Goal: Information Seeking & Learning: Learn about a topic

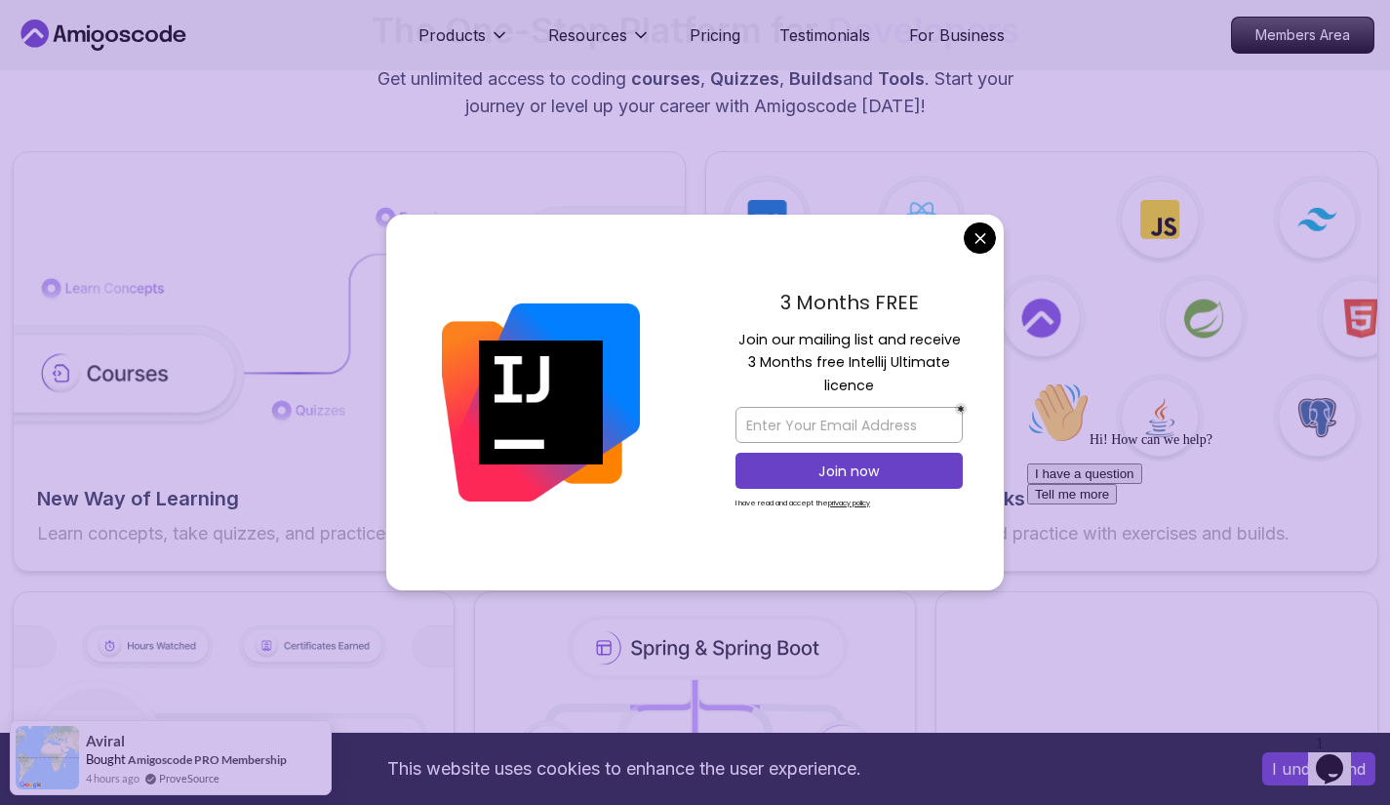
scroll to position [3044, 0]
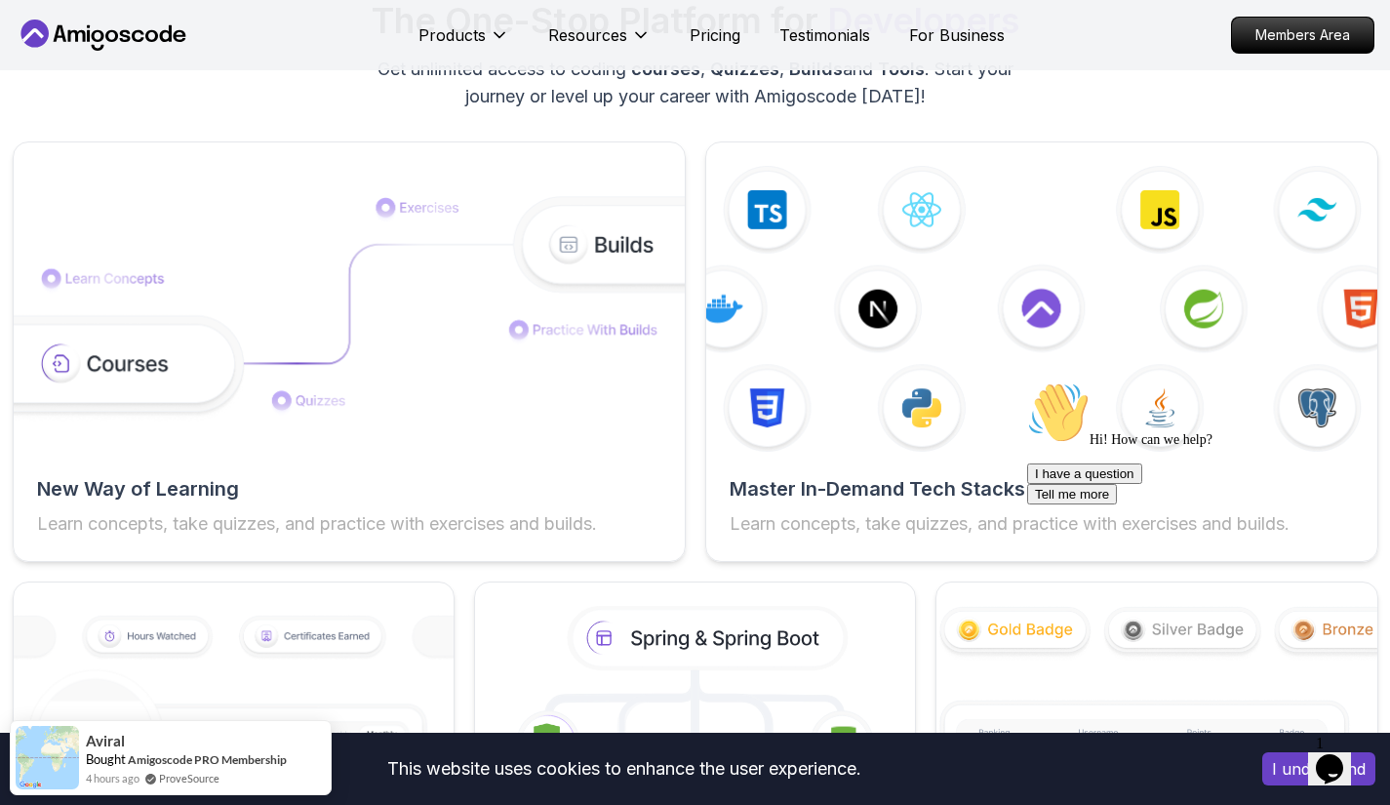
click at [995, 236] on img at bounding box center [1041, 309] width 671 height 286
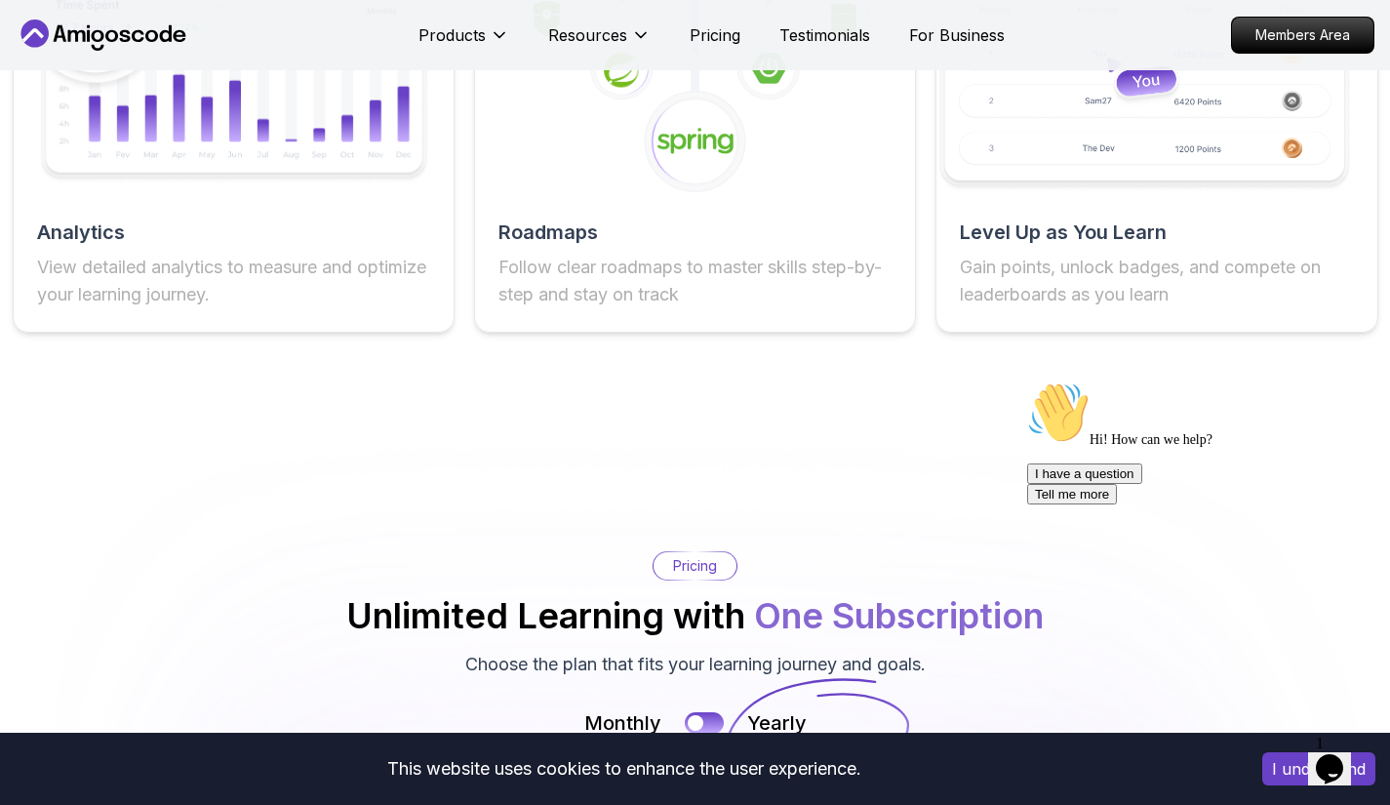
scroll to position [3708, 0]
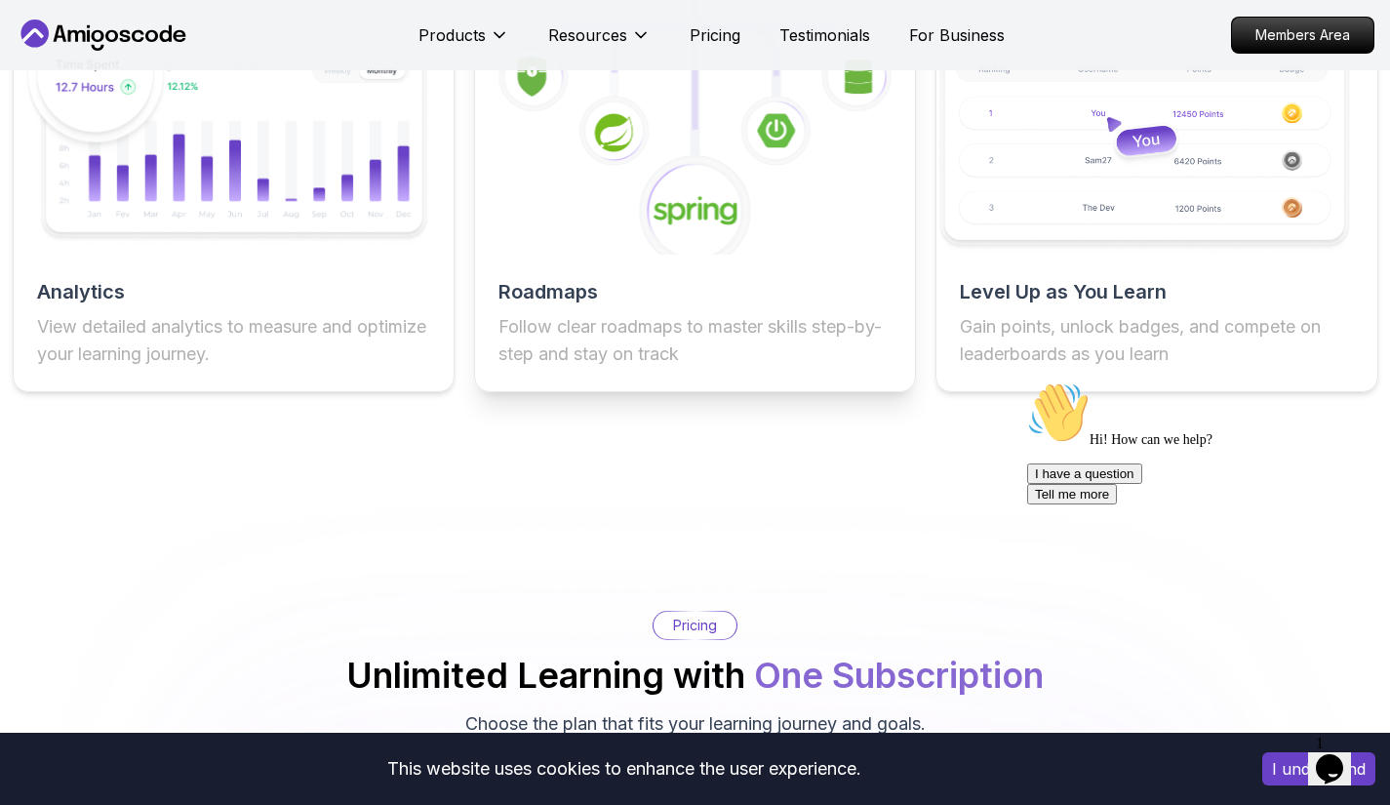
click at [648, 279] on h2 "Roadmaps" at bounding box center [695, 291] width 393 height 27
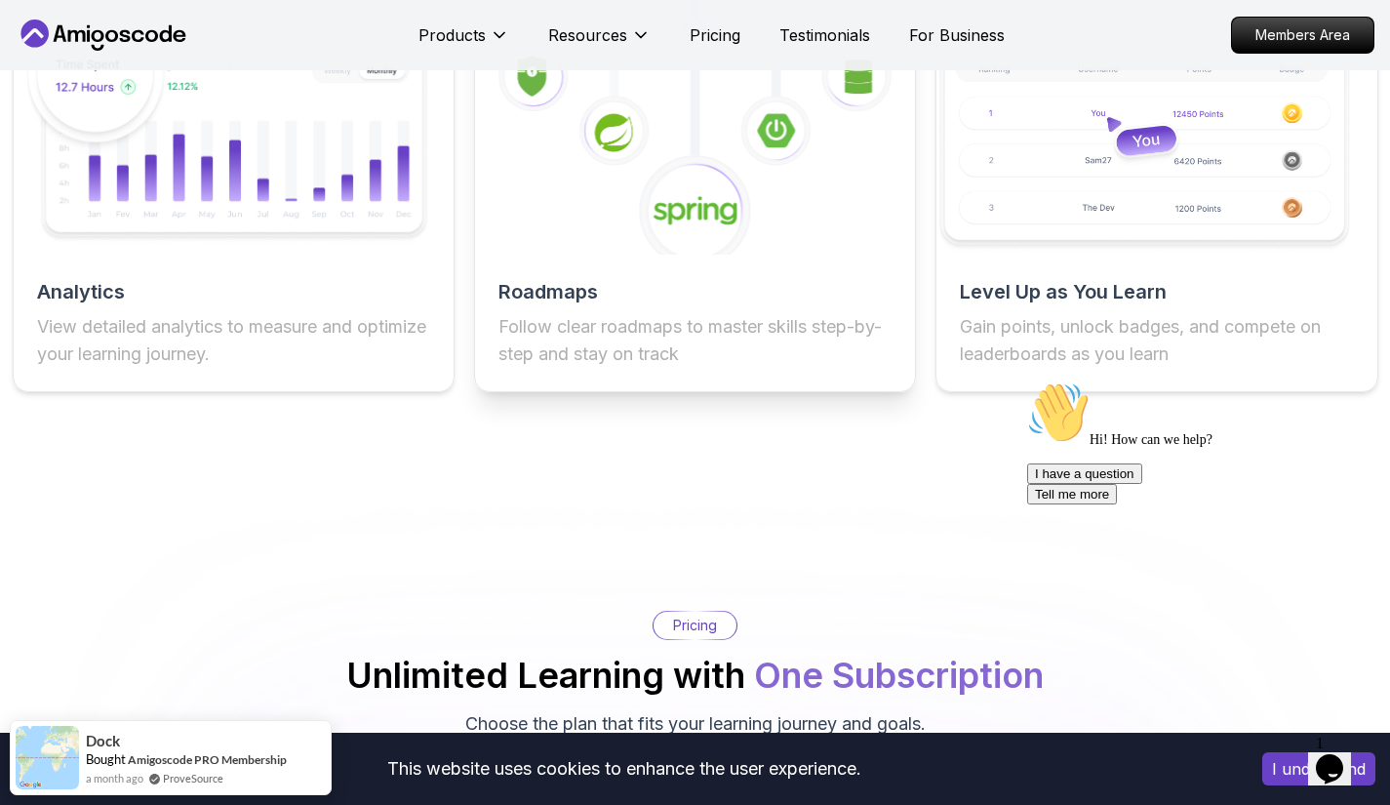
click at [640, 321] on p "Follow clear roadmaps to master skills step-by-step and stay on track" at bounding box center [695, 340] width 393 height 55
click at [579, 300] on h2 "Roadmaps" at bounding box center [695, 291] width 393 height 27
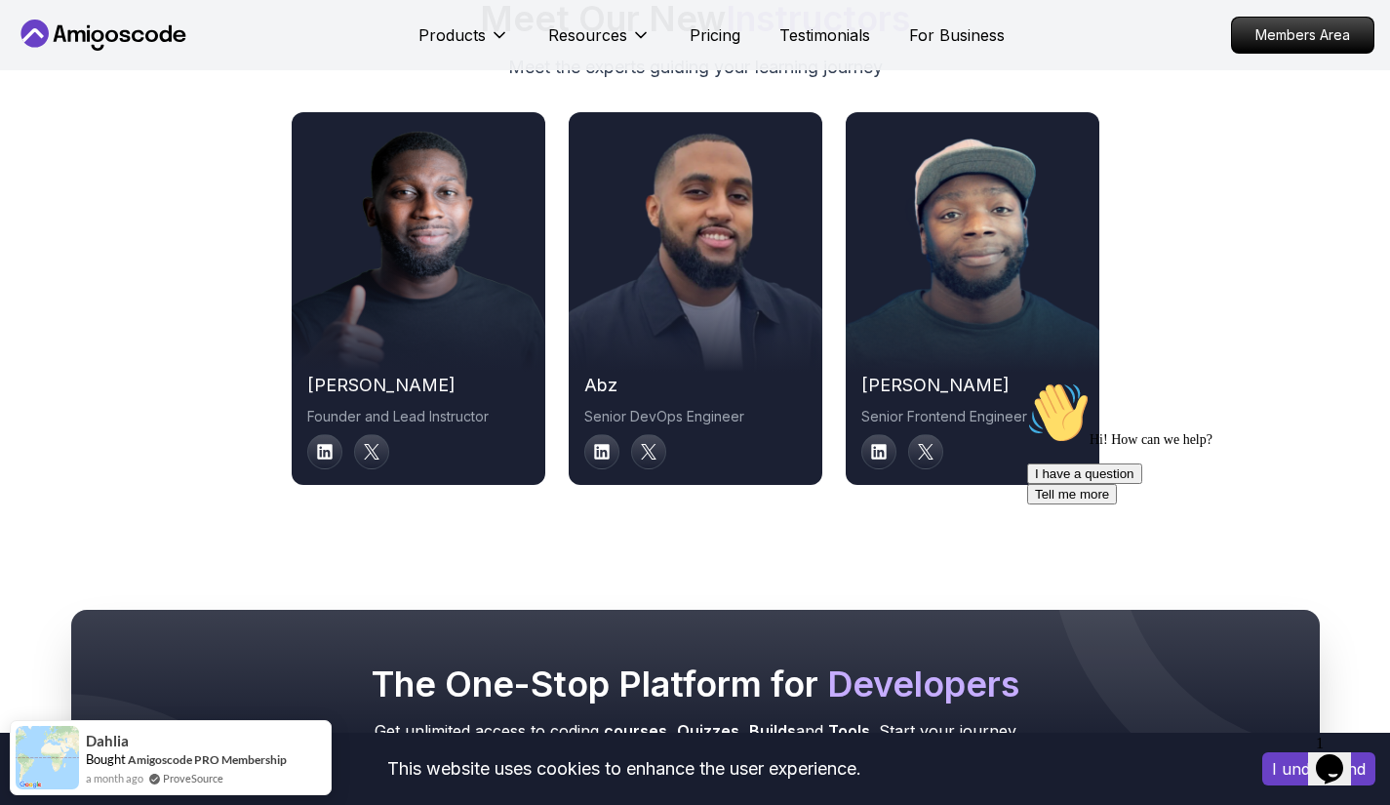
scroll to position [9919, 0]
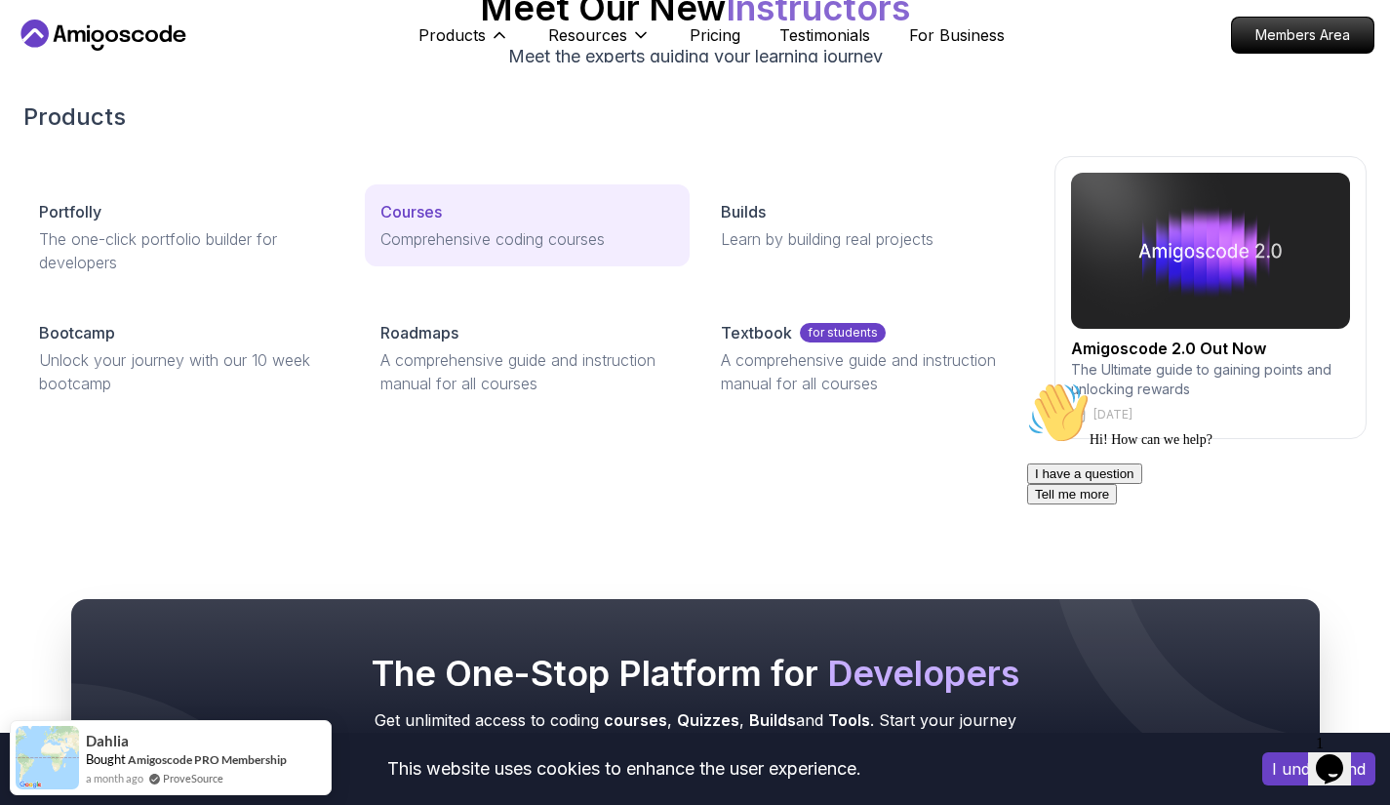
click at [403, 228] on p "Comprehensive coding courses" at bounding box center [528, 238] width 295 height 23
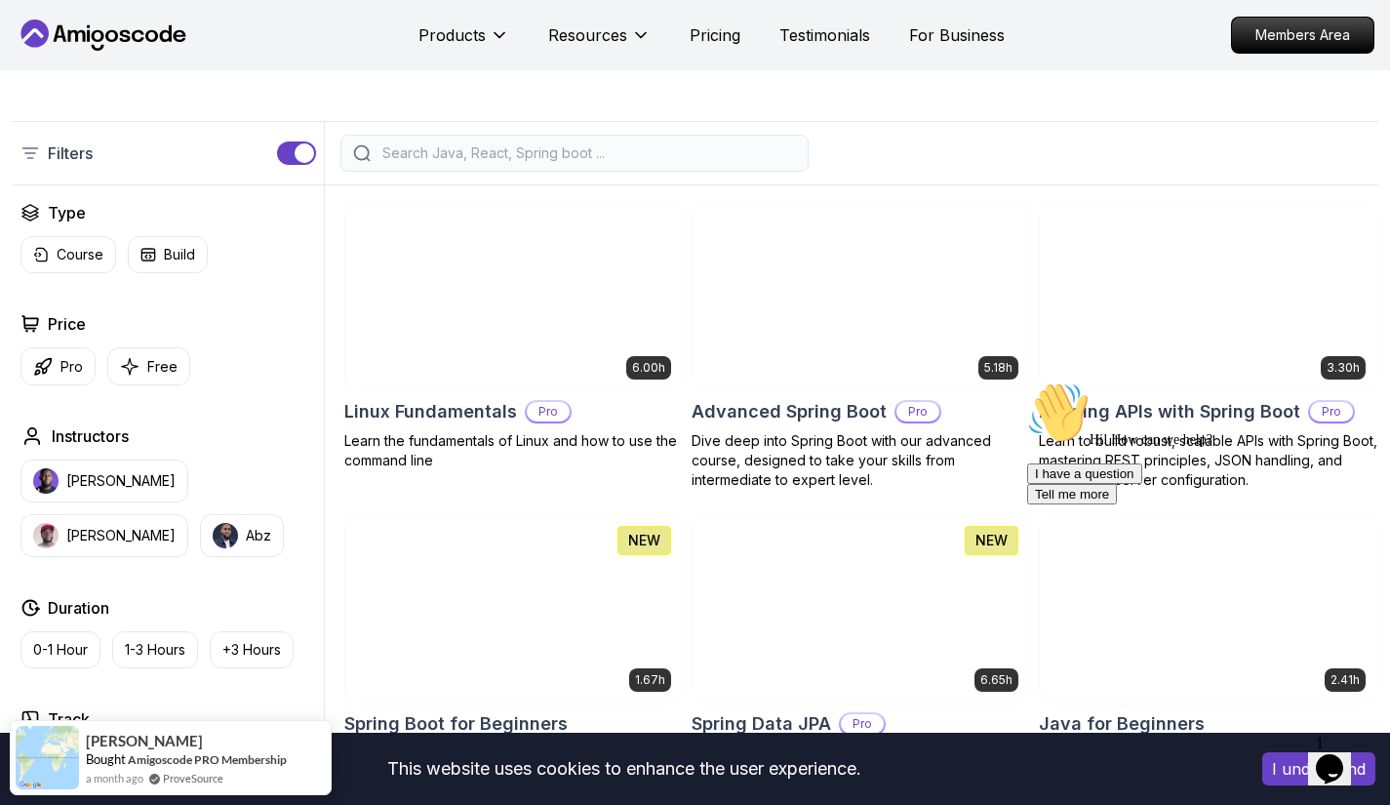
scroll to position [413, 0]
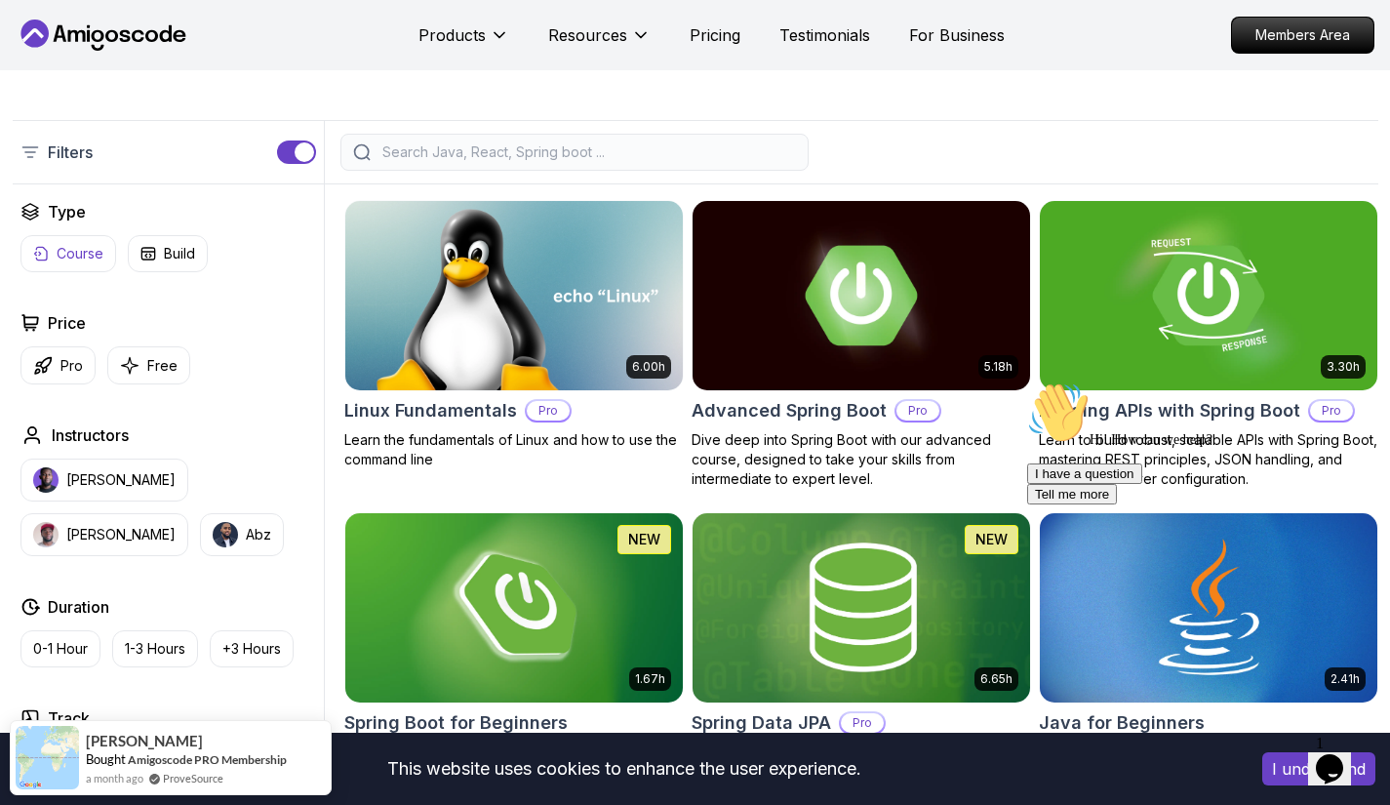
click at [77, 251] on p "Course" at bounding box center [80, 254] width 47 height 20
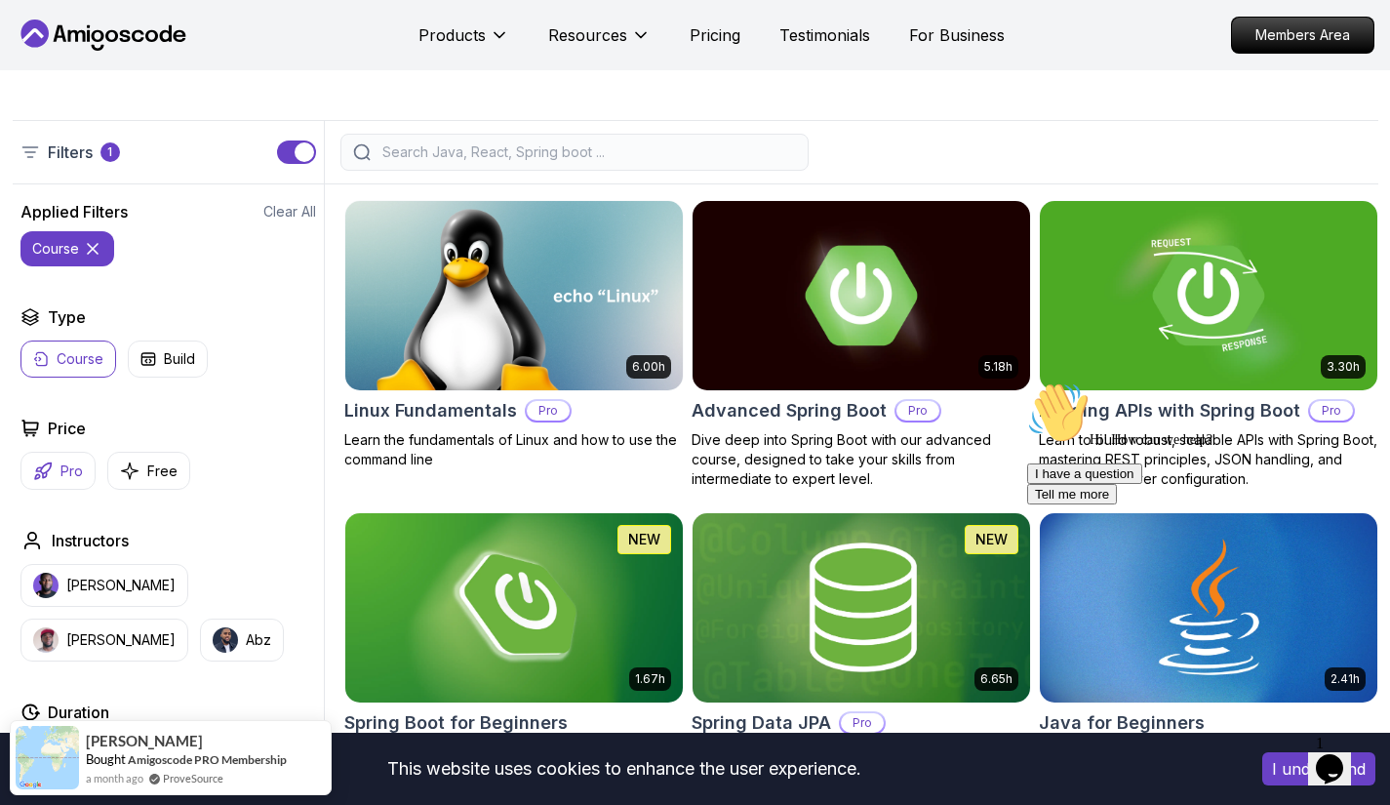
click at [54, 473] on button "Pro" at bounding box center [57, 471] width 75 height 38
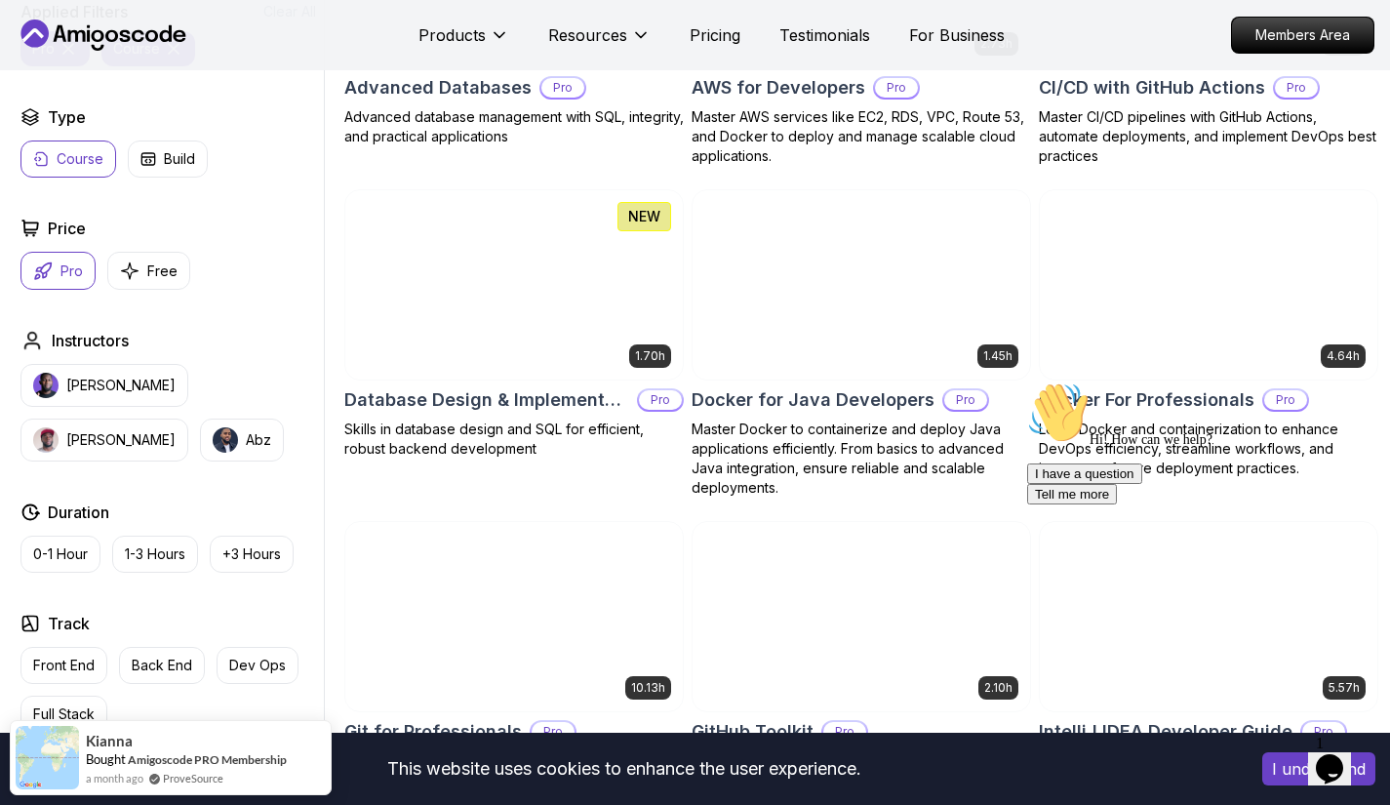
scroll to position [1341, 0]
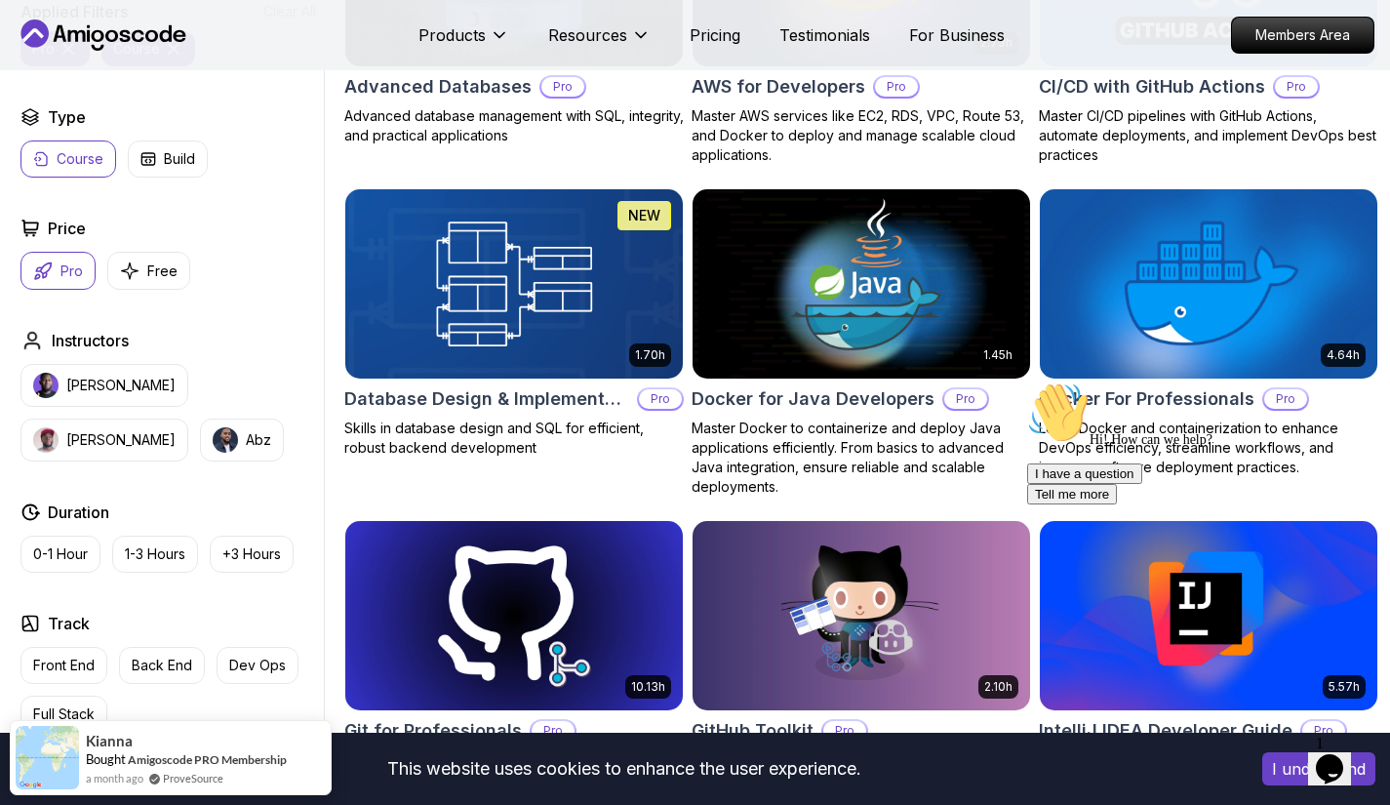
click at [1290, 772] on button "I understand" at bounding box center [1319, 768] width 113 height 33
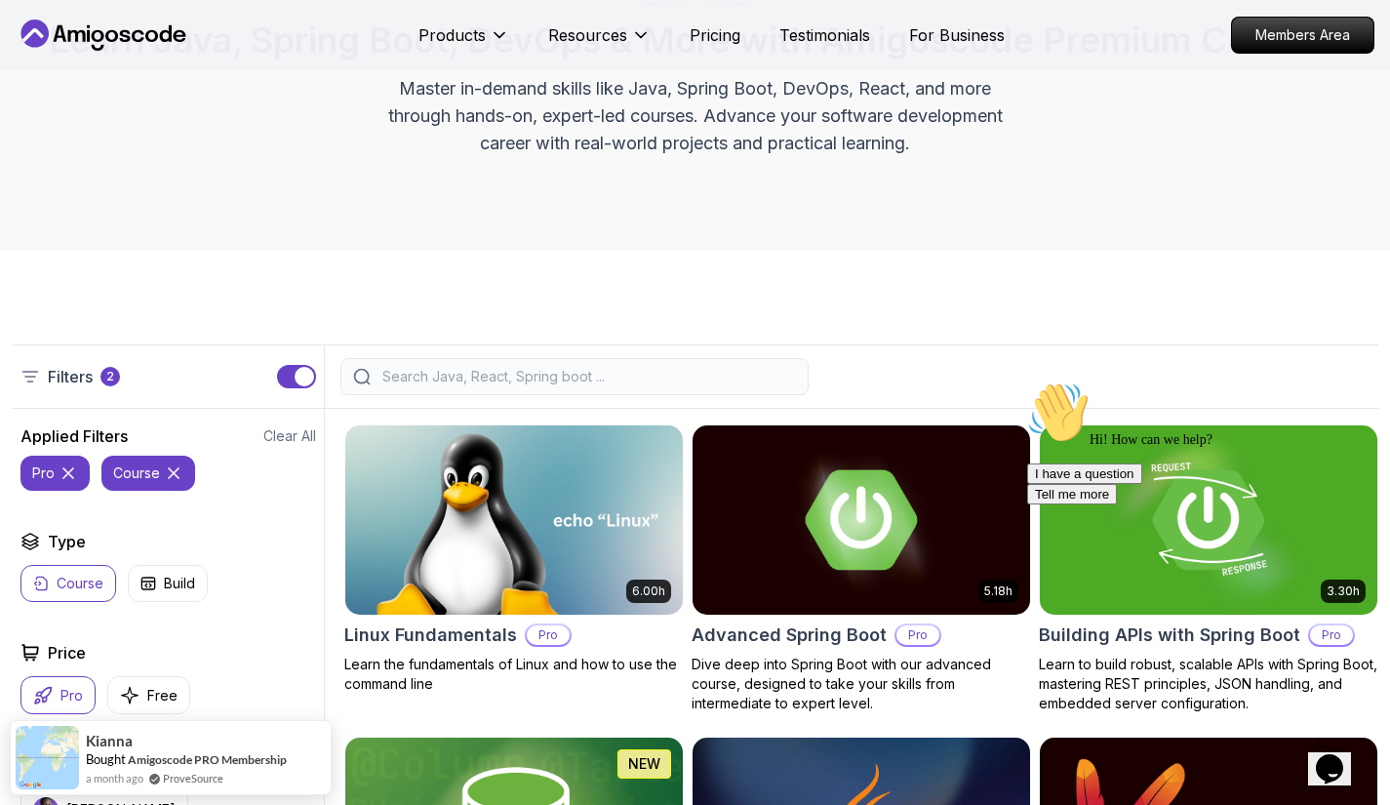
scroll to position [189, 0]
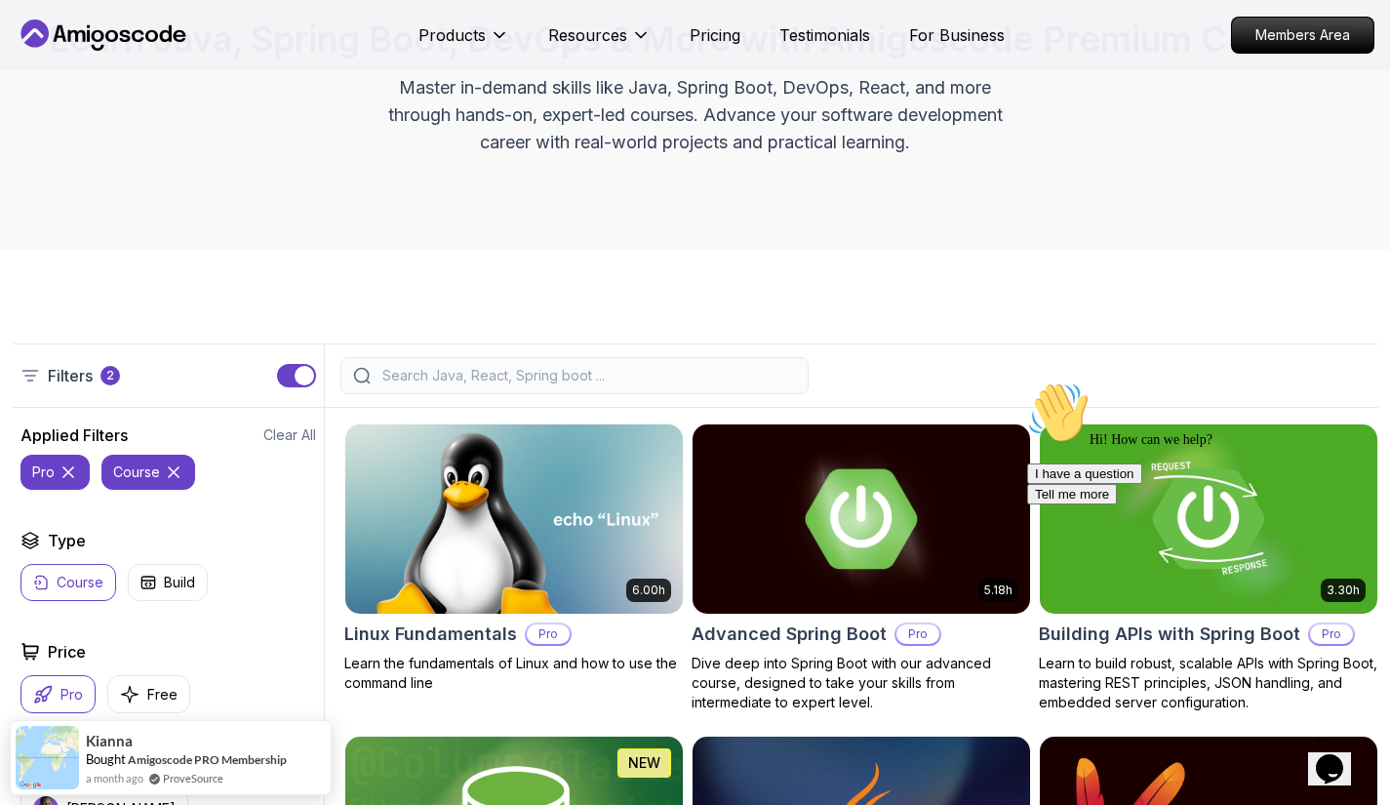
click at [445, 370] on input "search" at bounding box center [588, 376] width 418 height 20
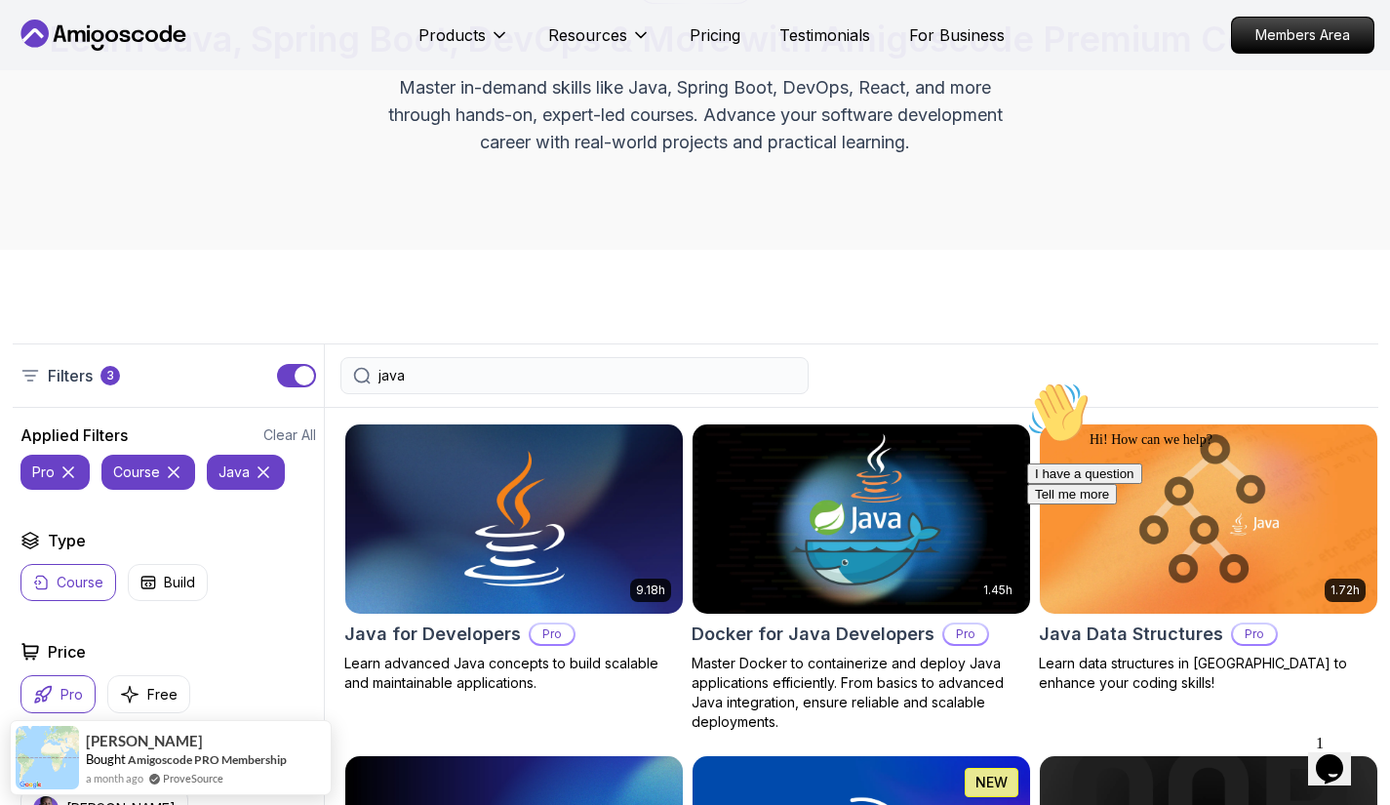
type input "java"
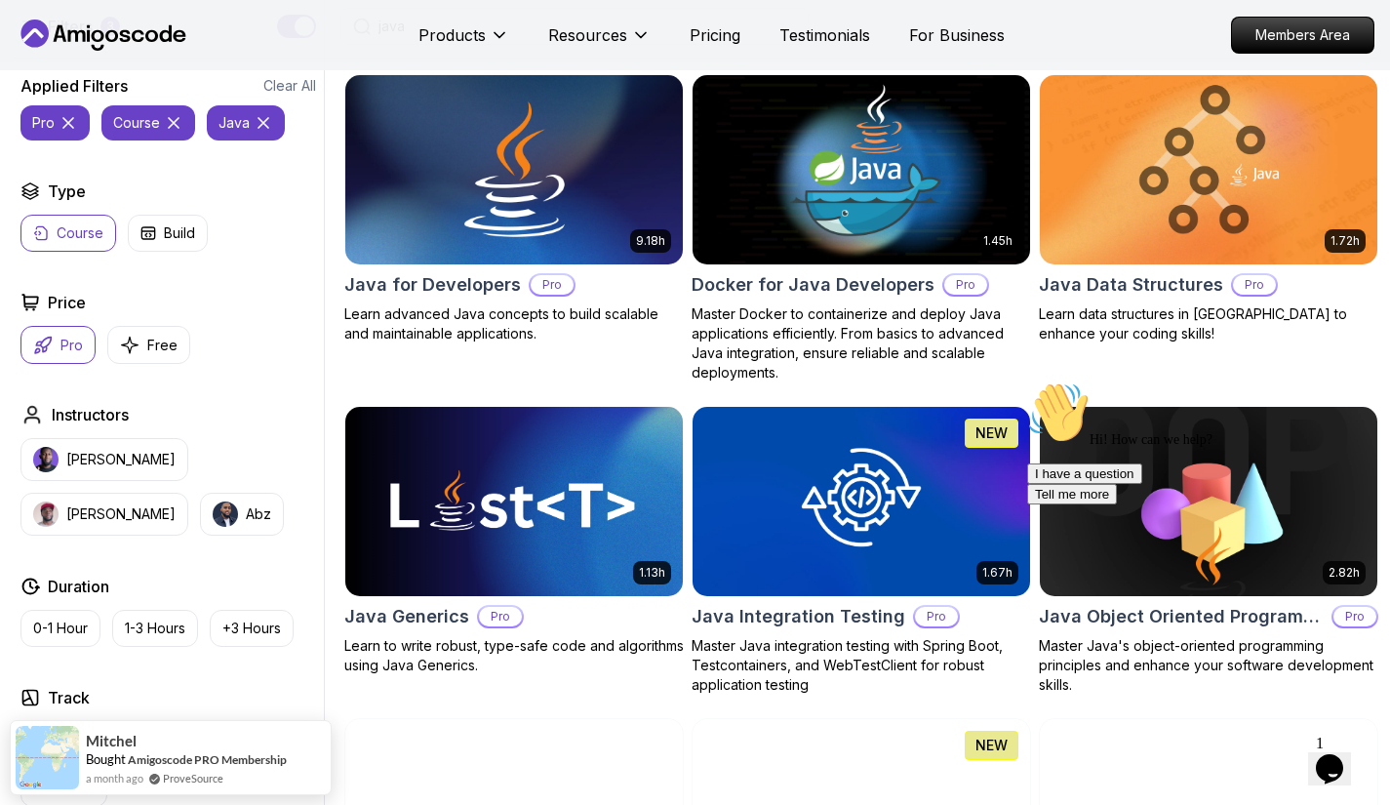
scroll to position [538, 0]
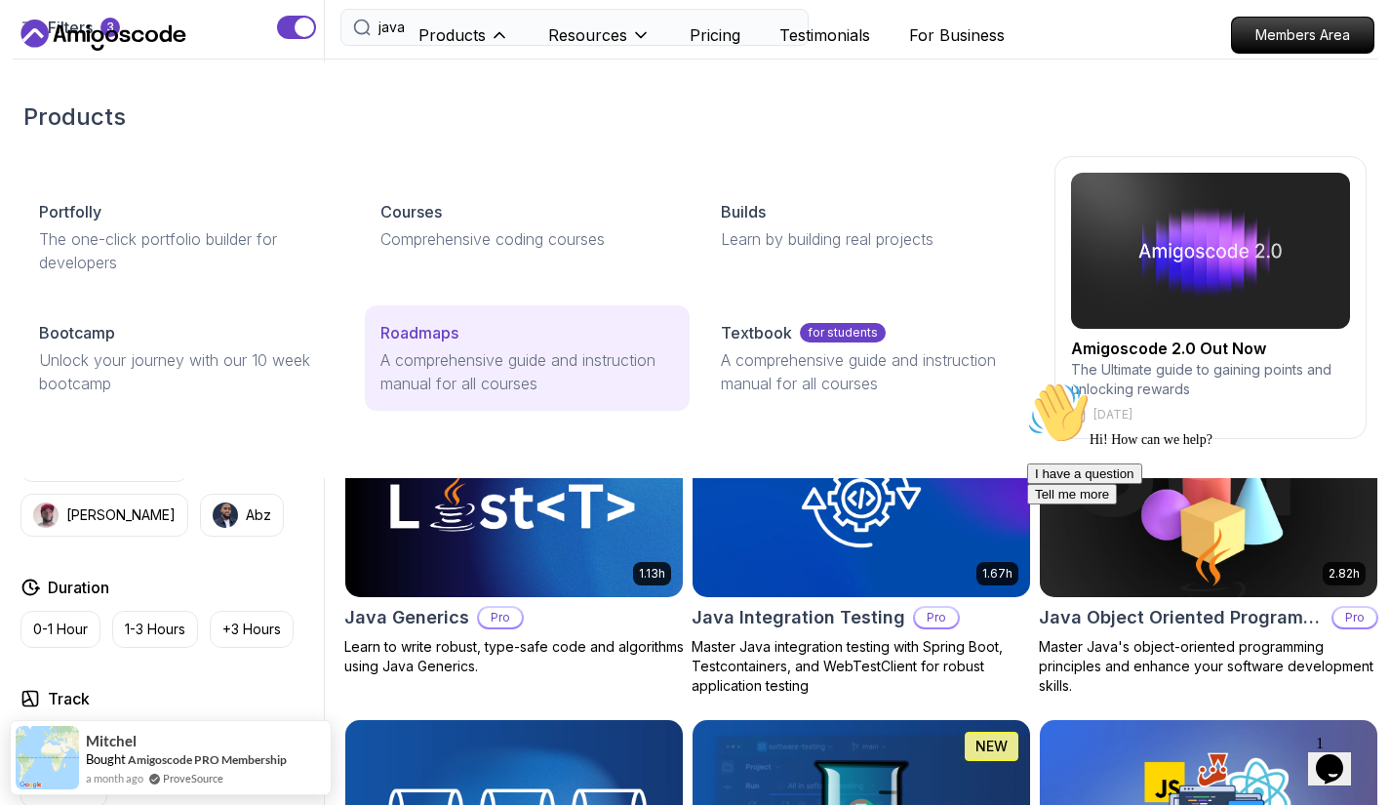
click at [453, 353] on p "A comprehensive guide and instruction manual for all courses" at bounding box center [528, 371] width 295 height 47
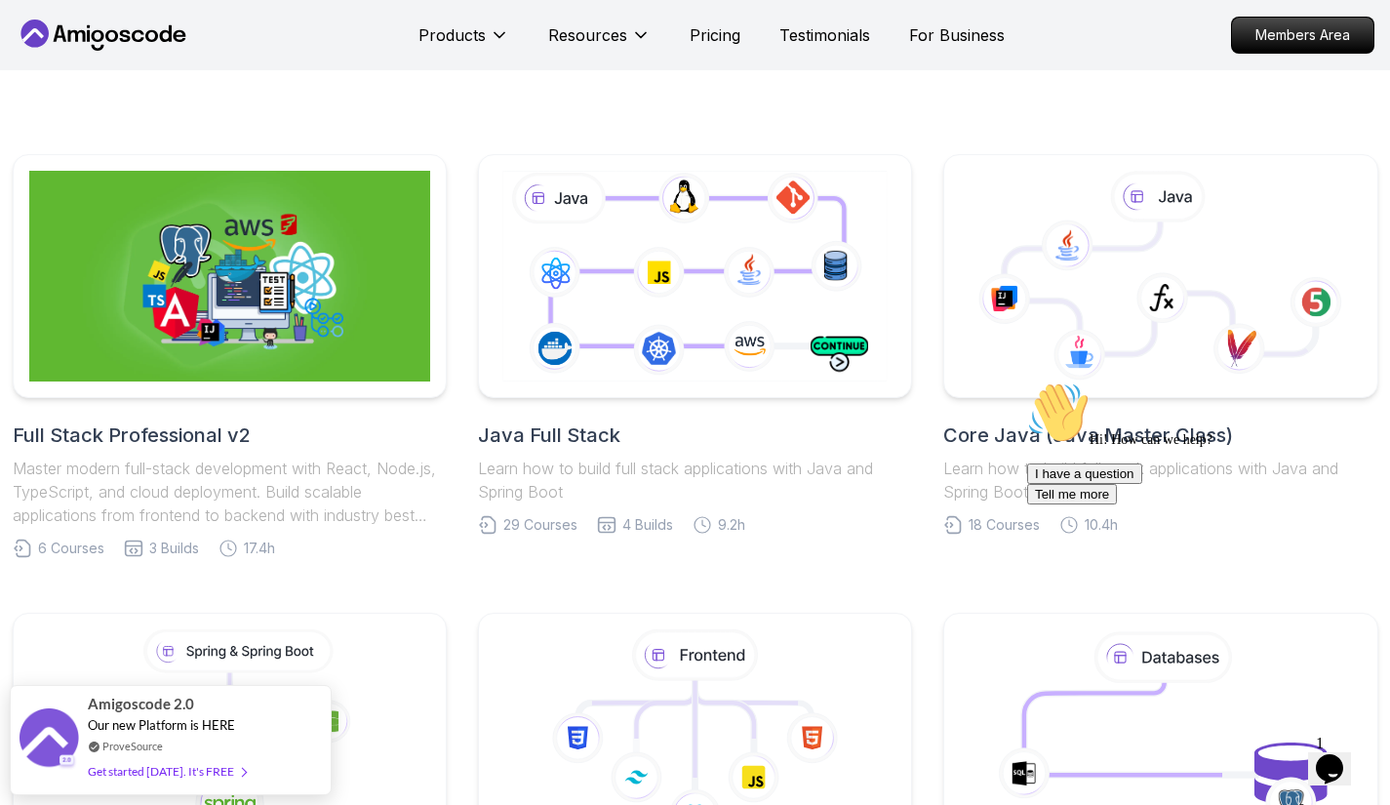
scroll to position [374, 0]
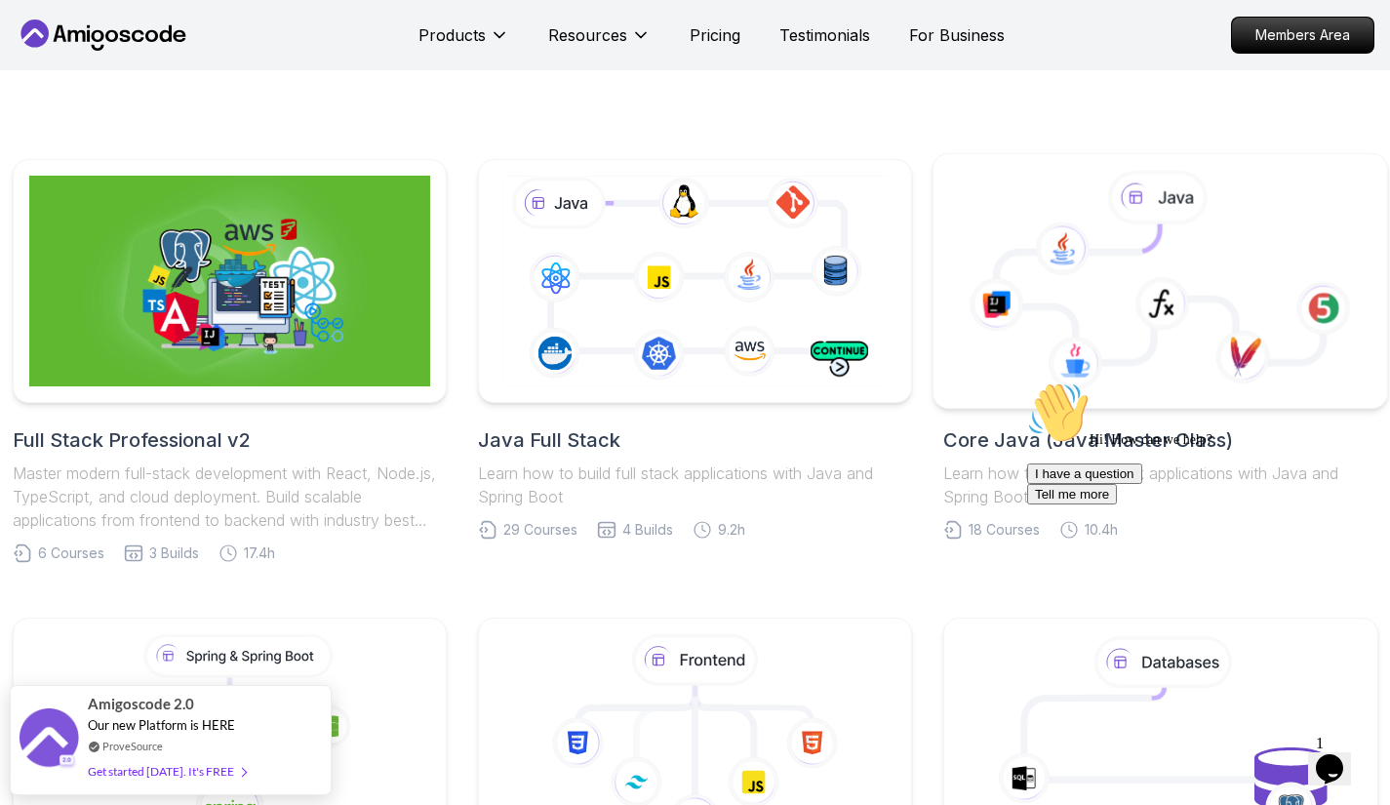
click at [1236, 361] on icon at bounding box center [1243, 357] width 55 height 54
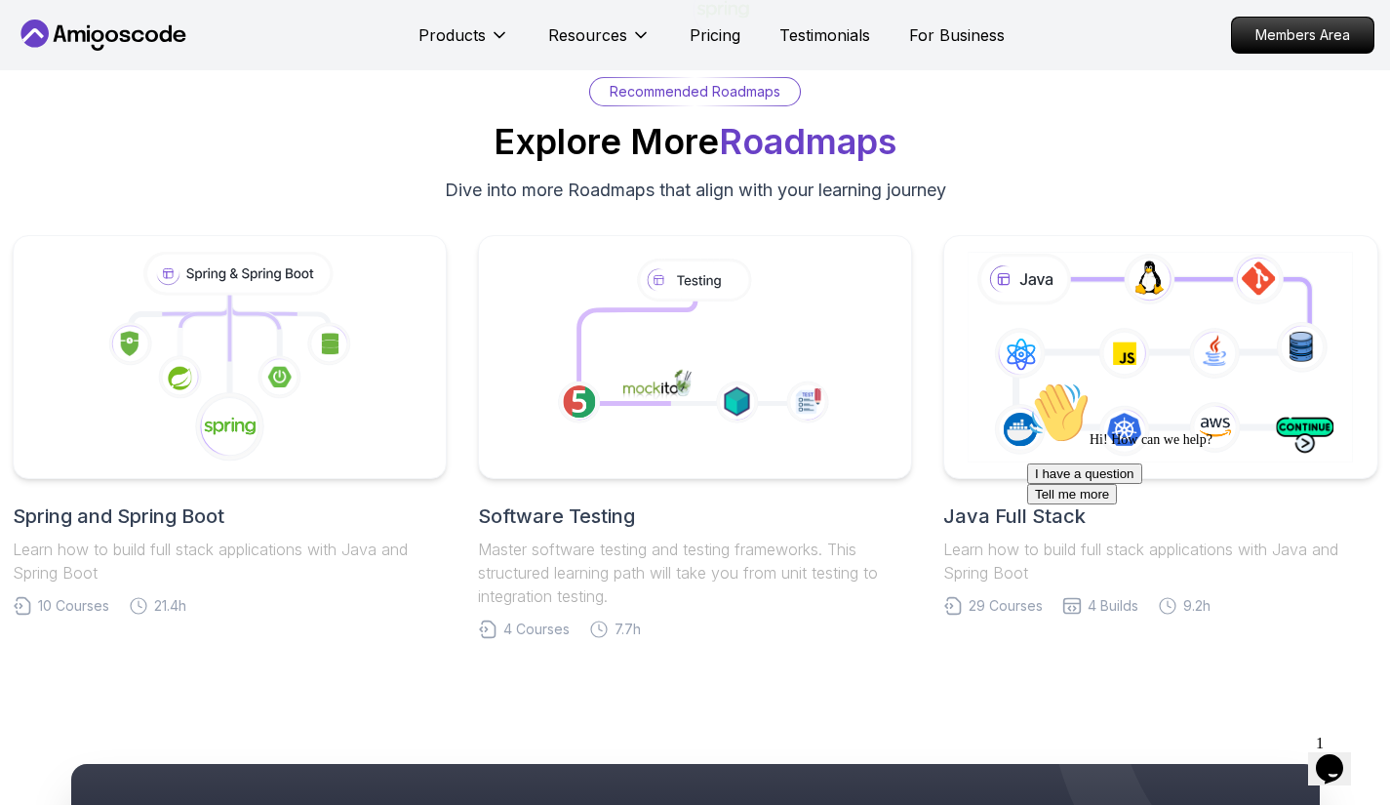
scroll to position [12178, 0]
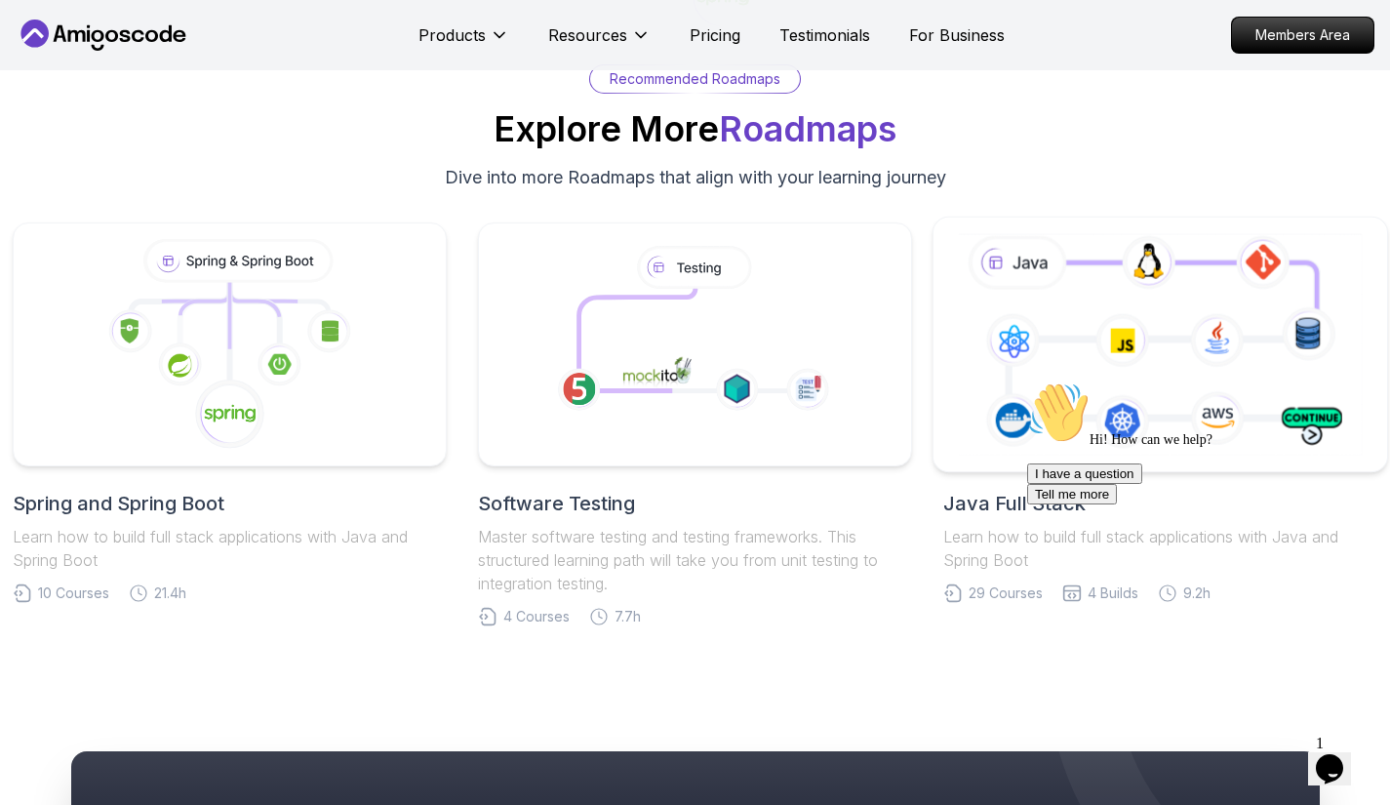
click at [1236, 361] on icon at bounding box center [1160, 343] width 413 height 229
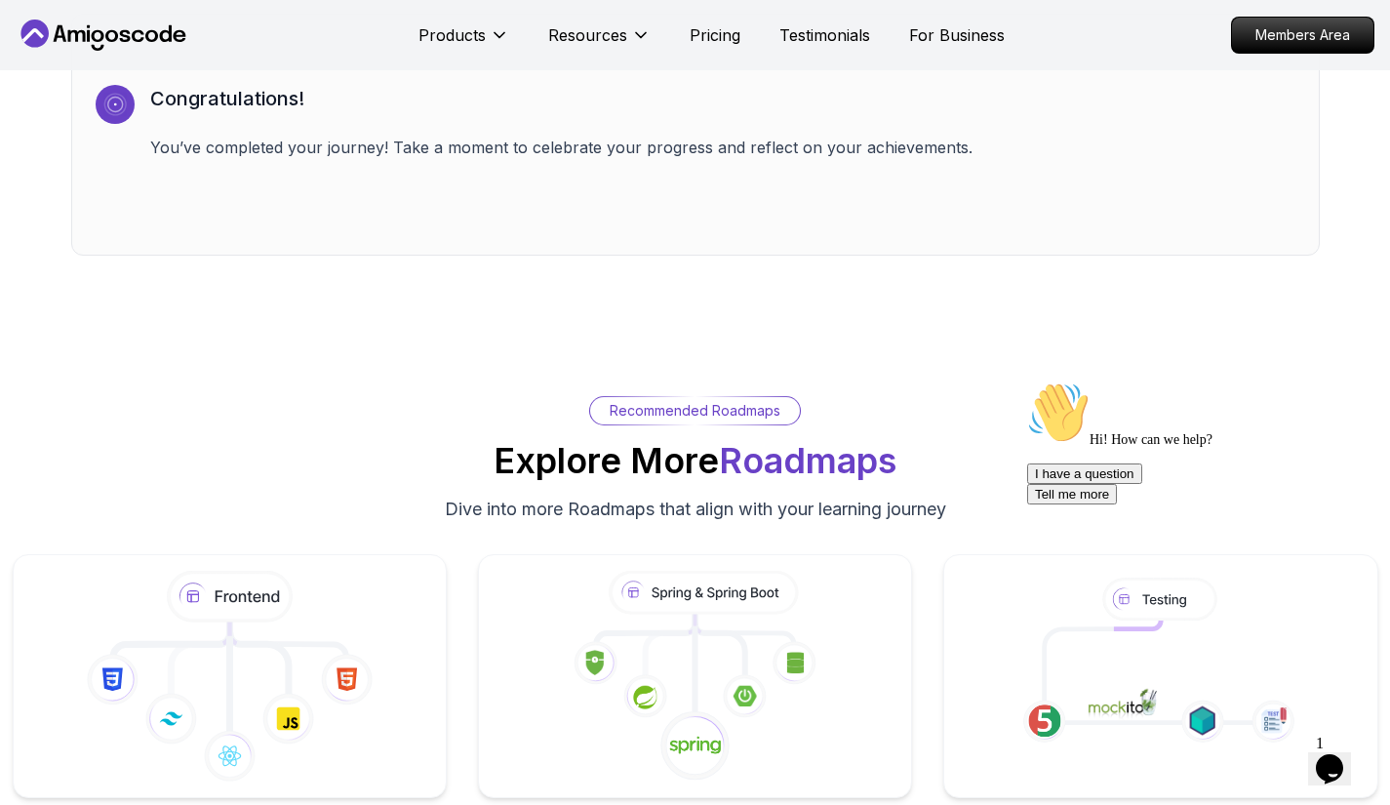
scroll to position [13661, 0]
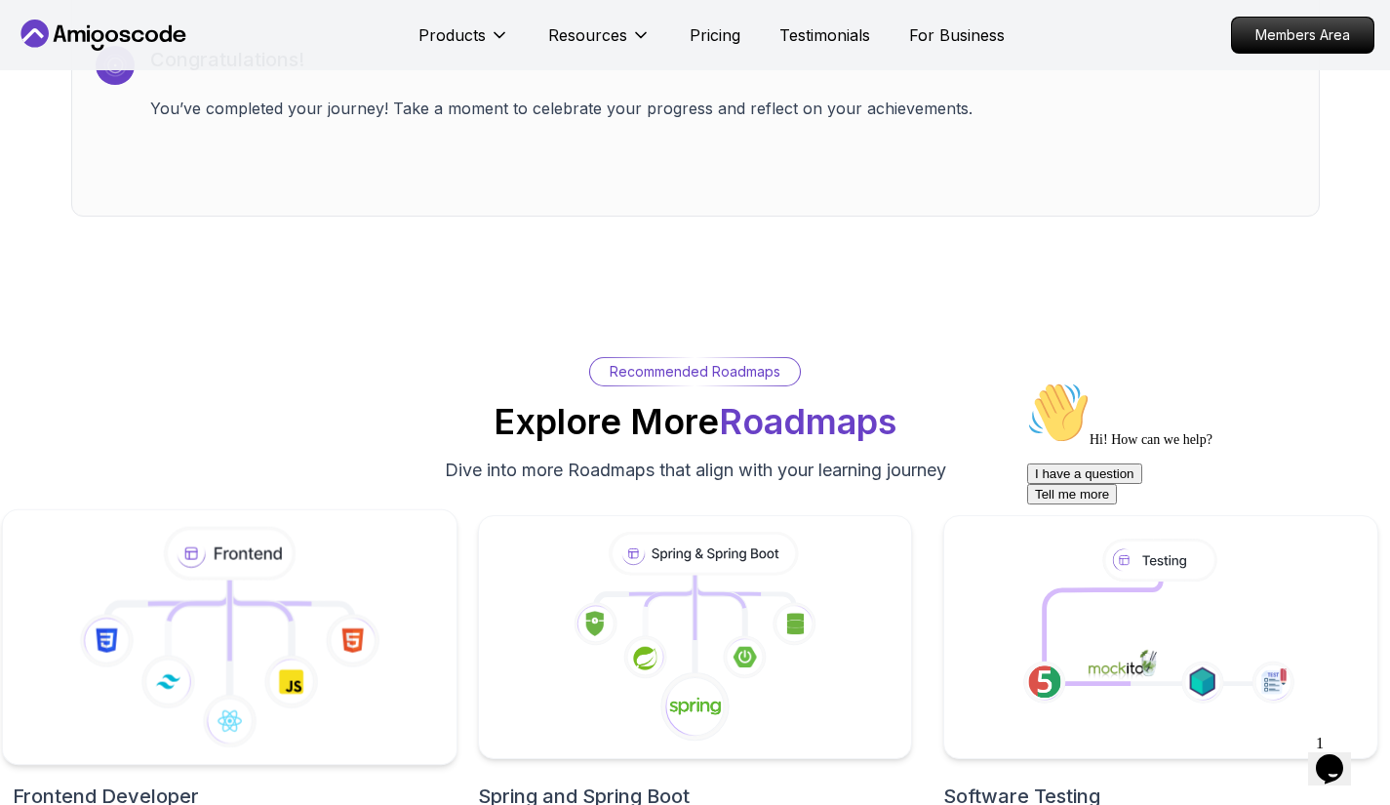
click at [295, 576] on icon at bounding box center [230, 637] width 422 height 221
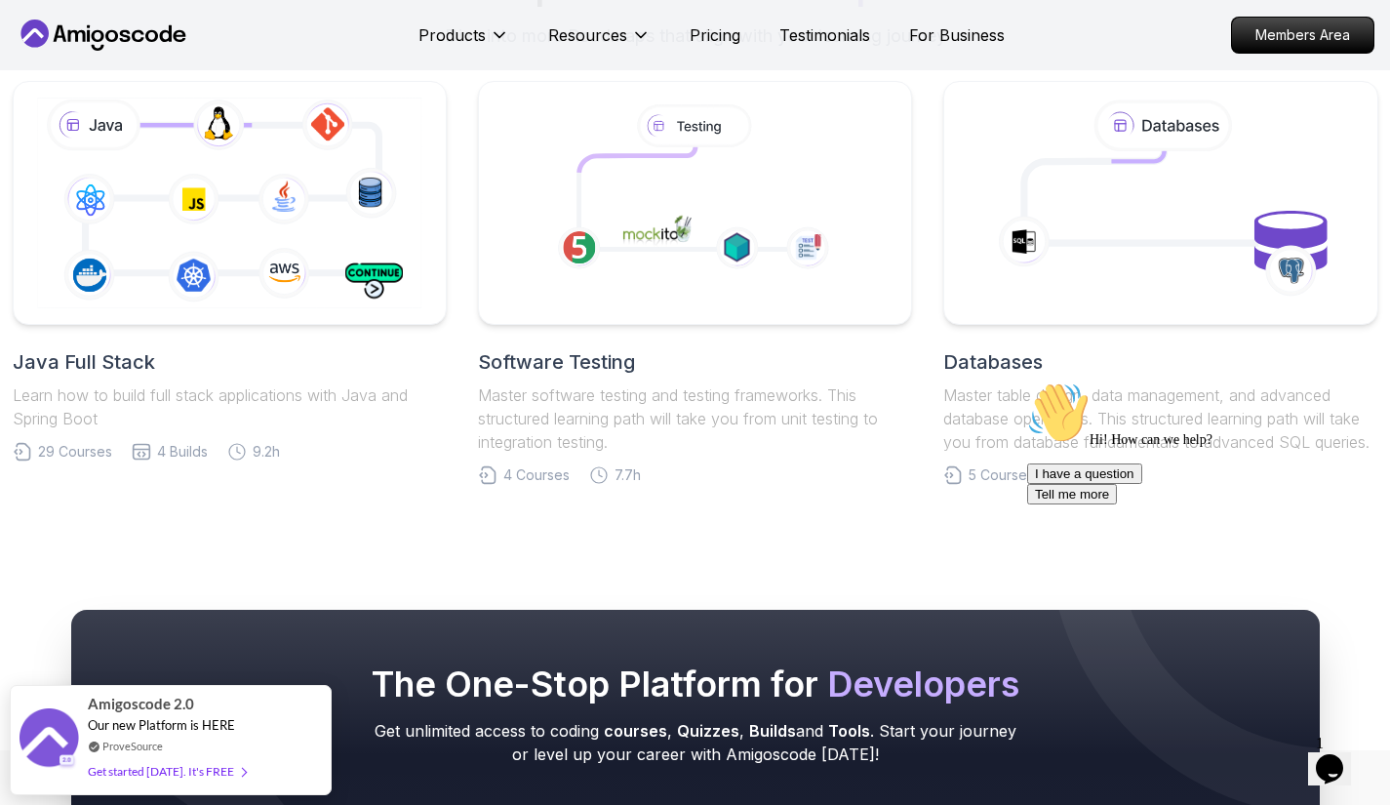
scroll to position [6167, 0]
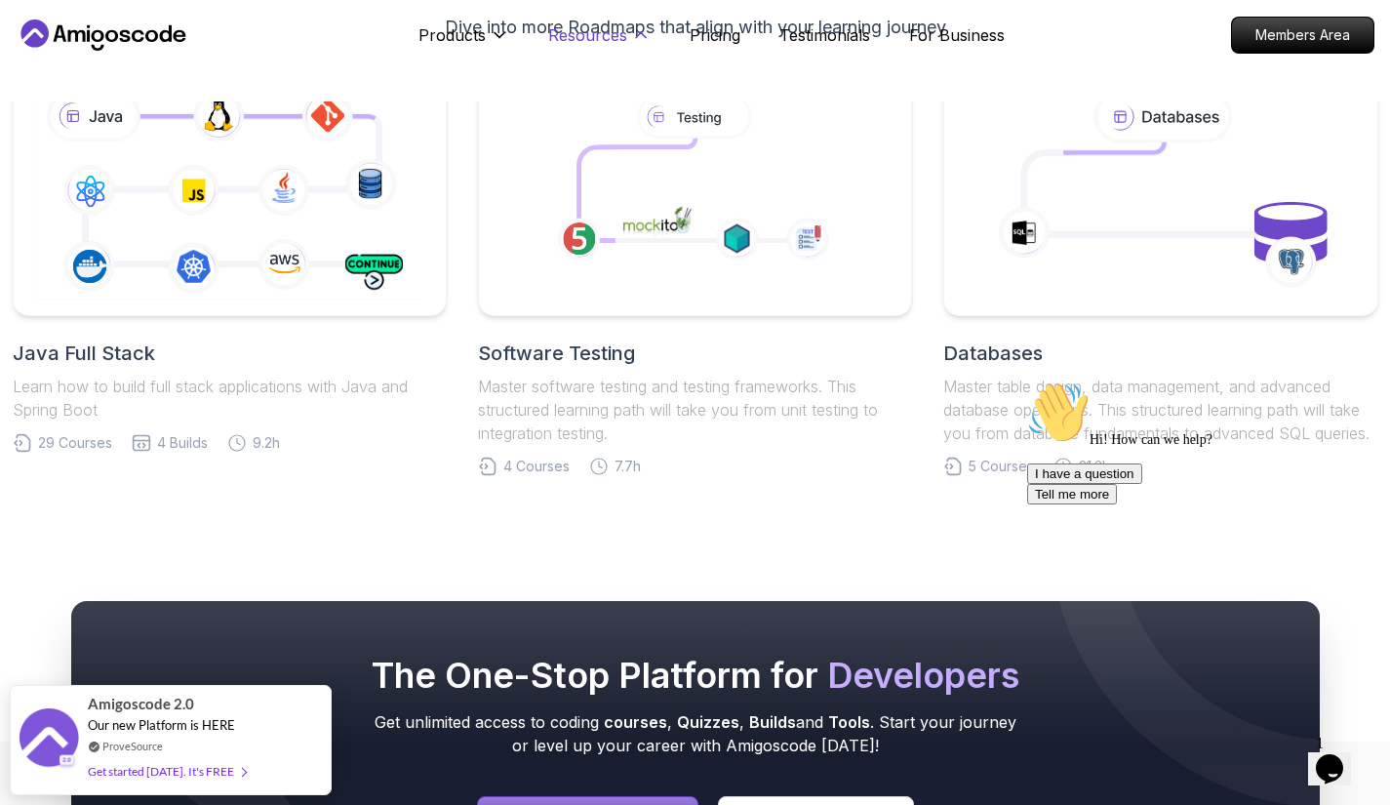
click at [625, 37] on button "Resources" at bounding box center [599, 42] width 102 height 39
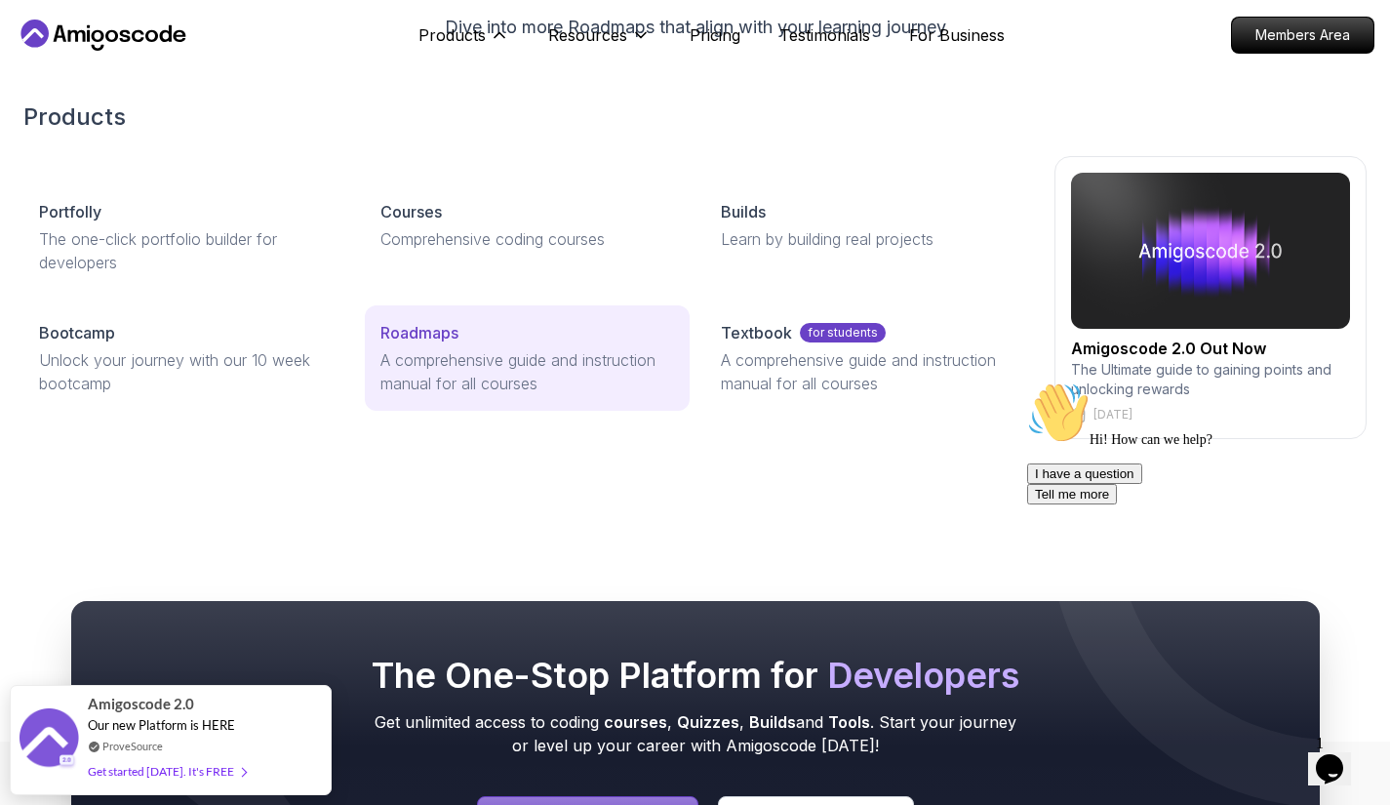
click at [396, 339] on p "Roadmaps" at bounding box center [420, 332] width 78 height 23
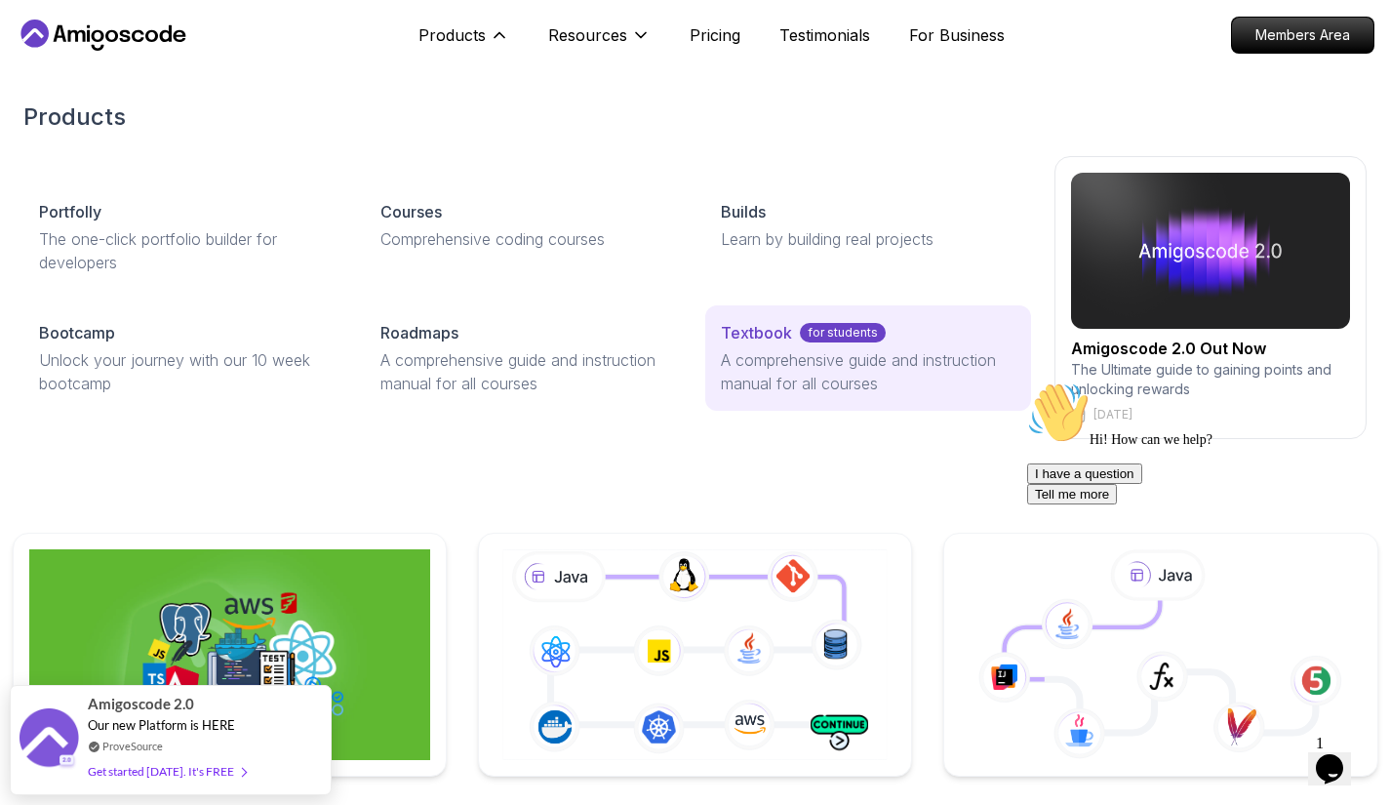
click at [739, 382] on p "A comprehensive guide and instruction manual for all courses" at bounding box center [868, 371] width 295 height 47
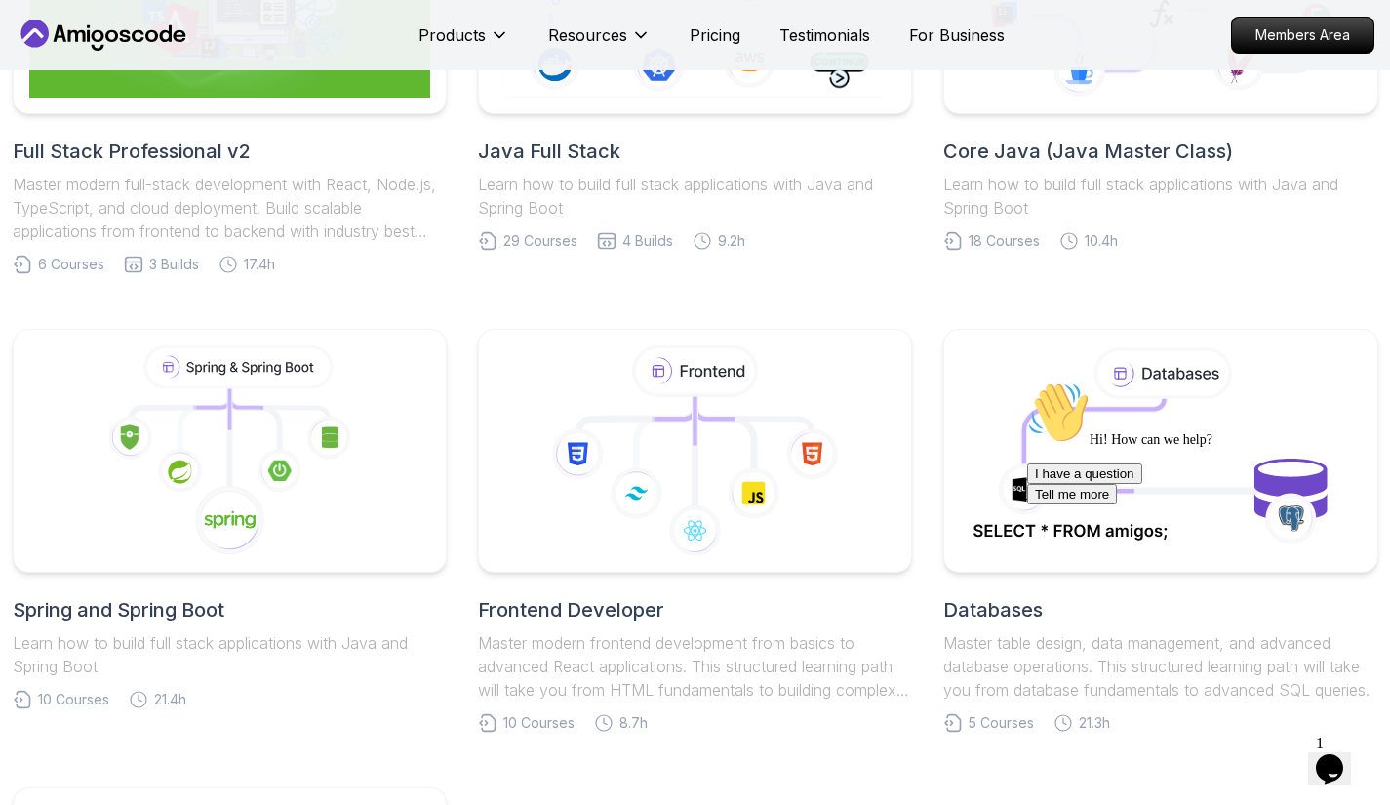
scroll to position [664, 0]
click at [322, 418] on icon at bounding box center [334, 436] width 46 height 46
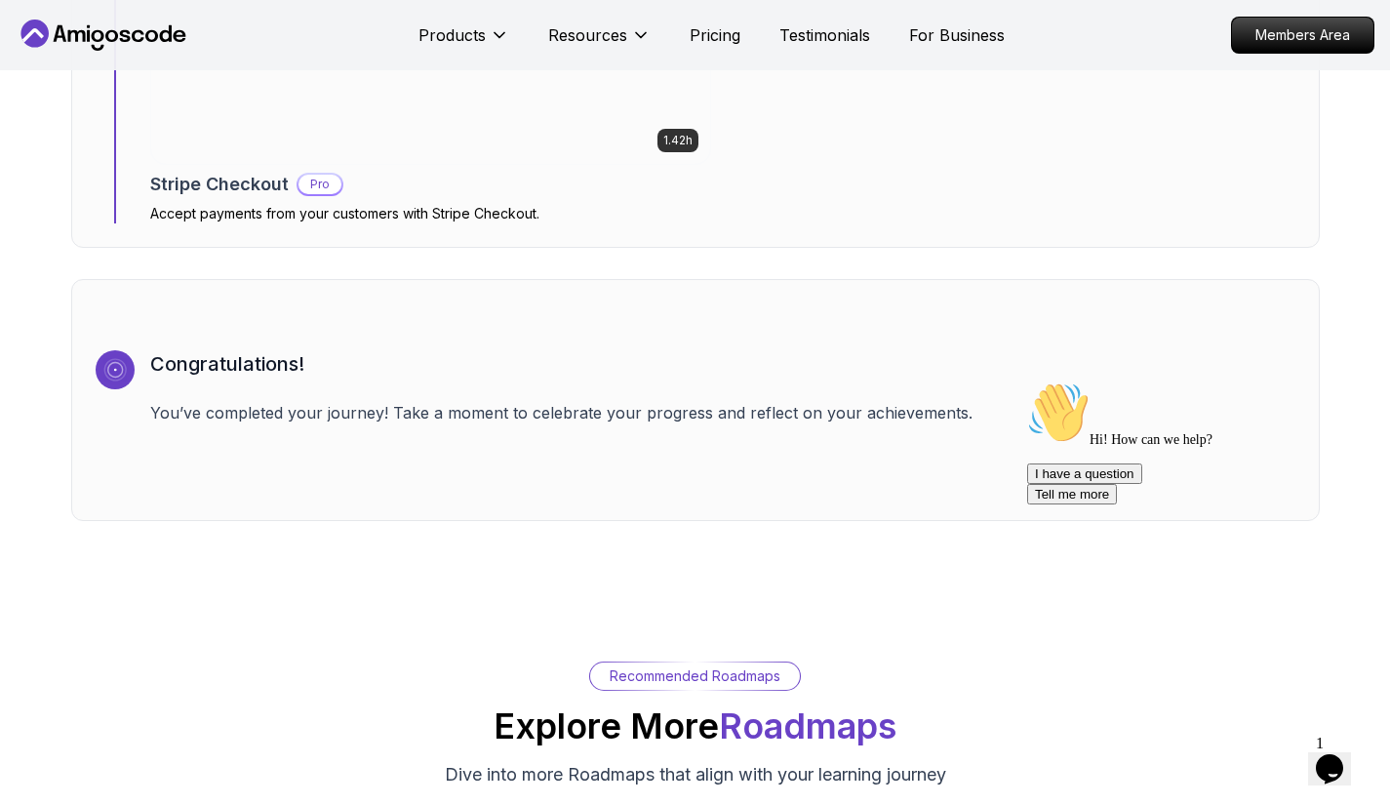
scroll to position [6496, 0]
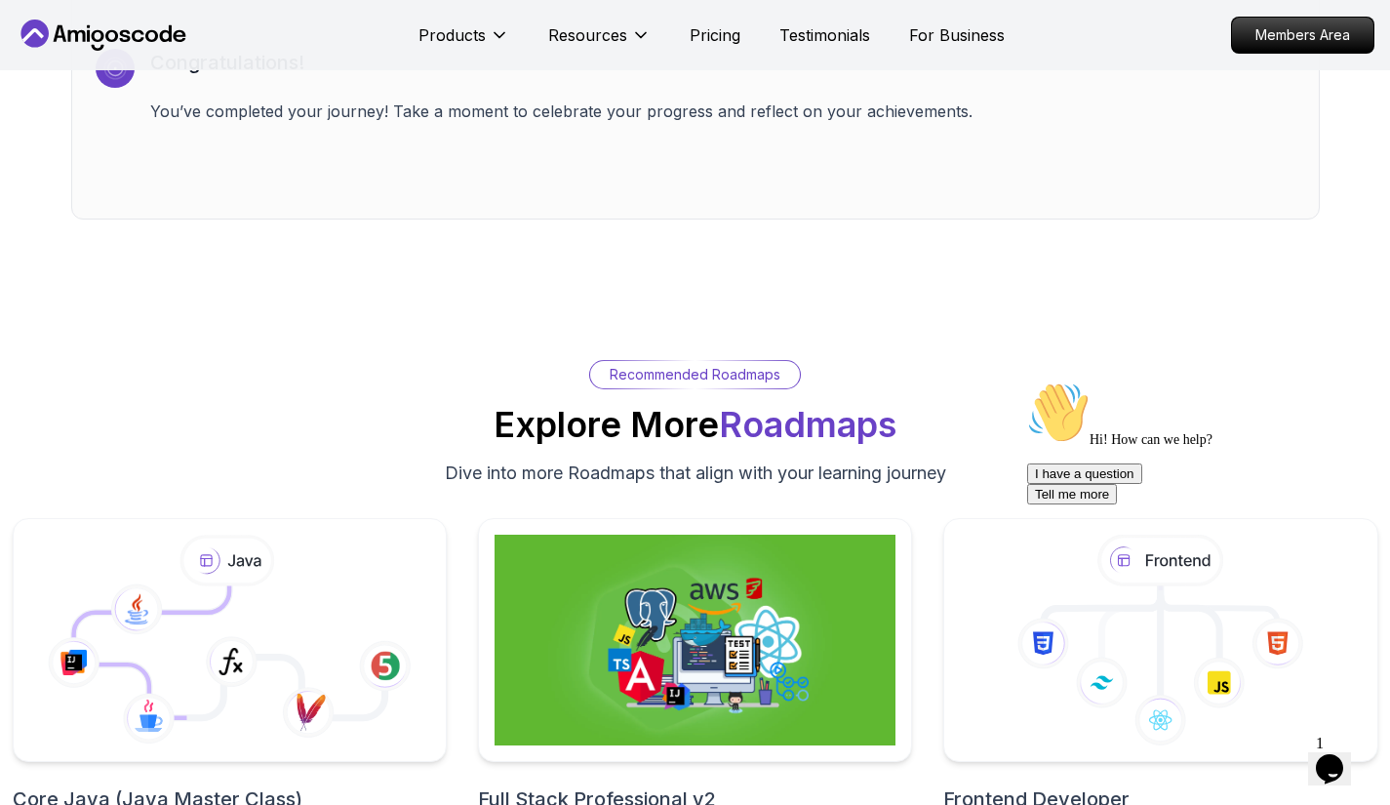
scroll to position [13661, 0]
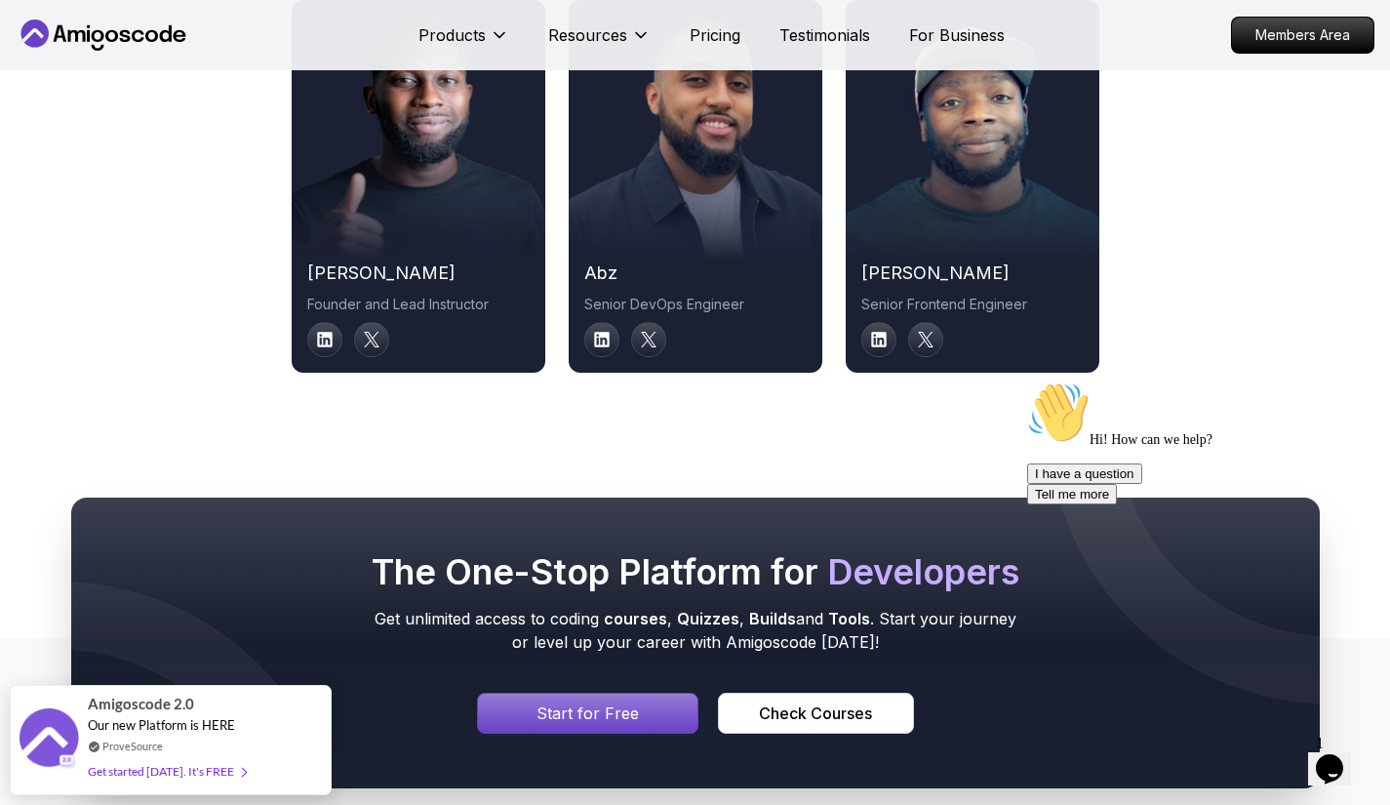
scroll to position [10010, 0]
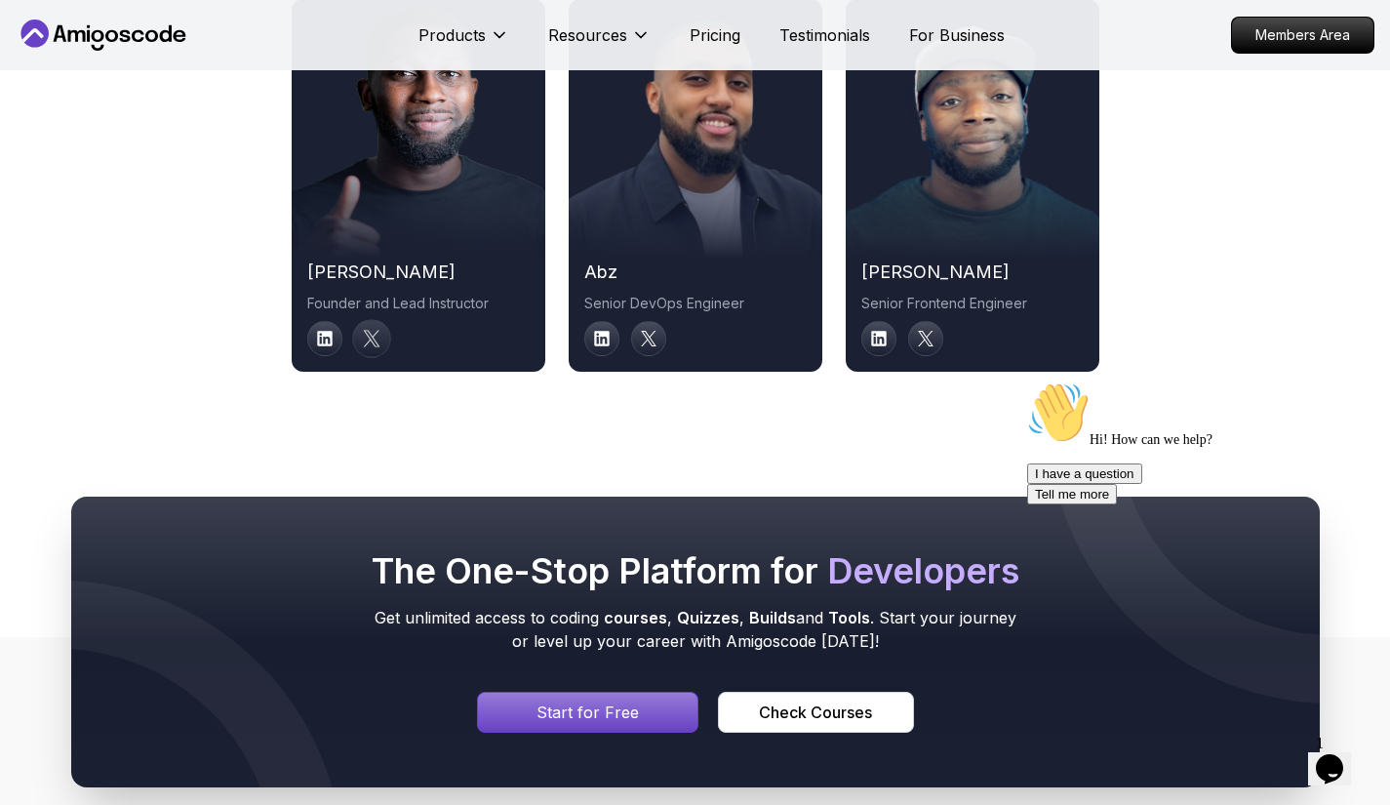
click at [378, 345] on icon at bounding box center [372, 339] width 18 height 18
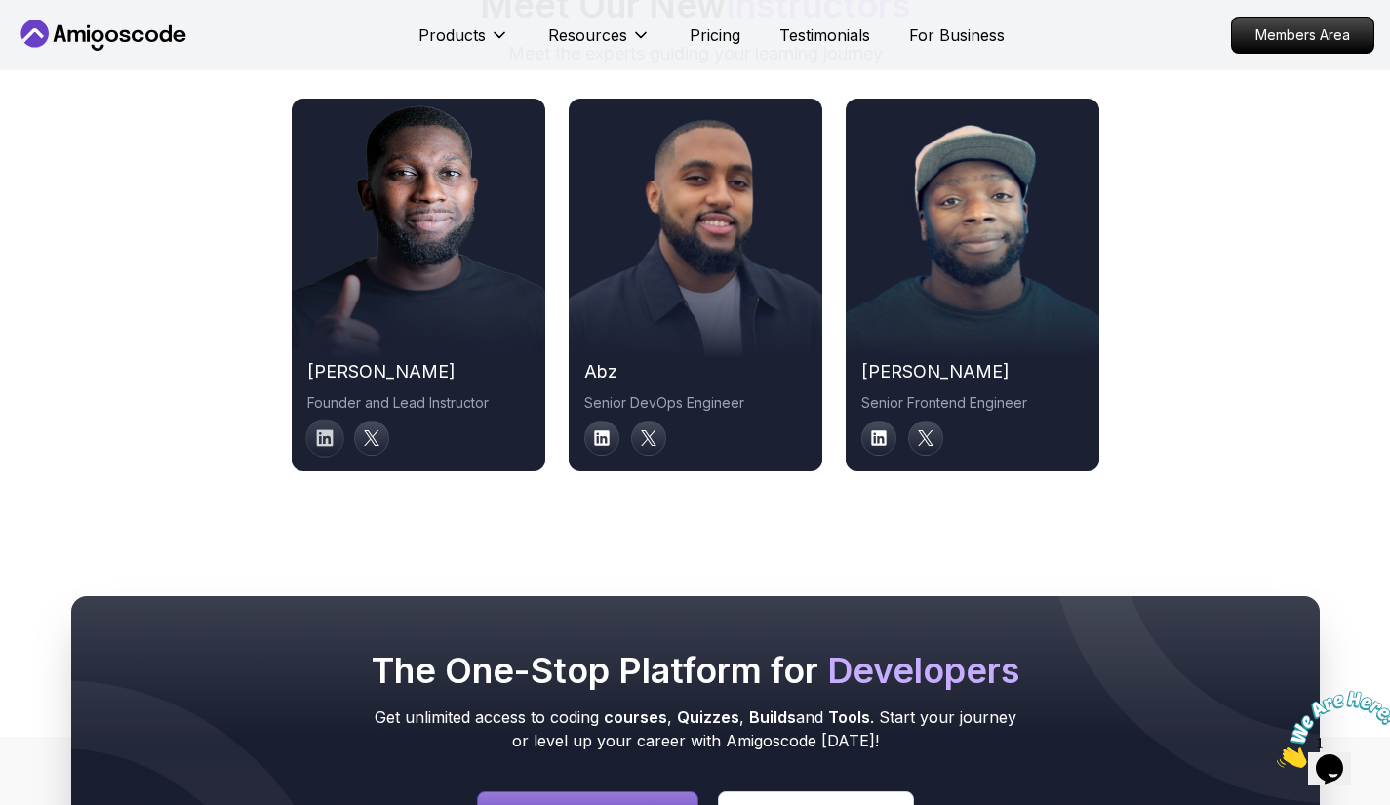
scroll to position [9922, 0]
click at [327, 447] on icon at bounding box center [325, 438] width 18 height 18
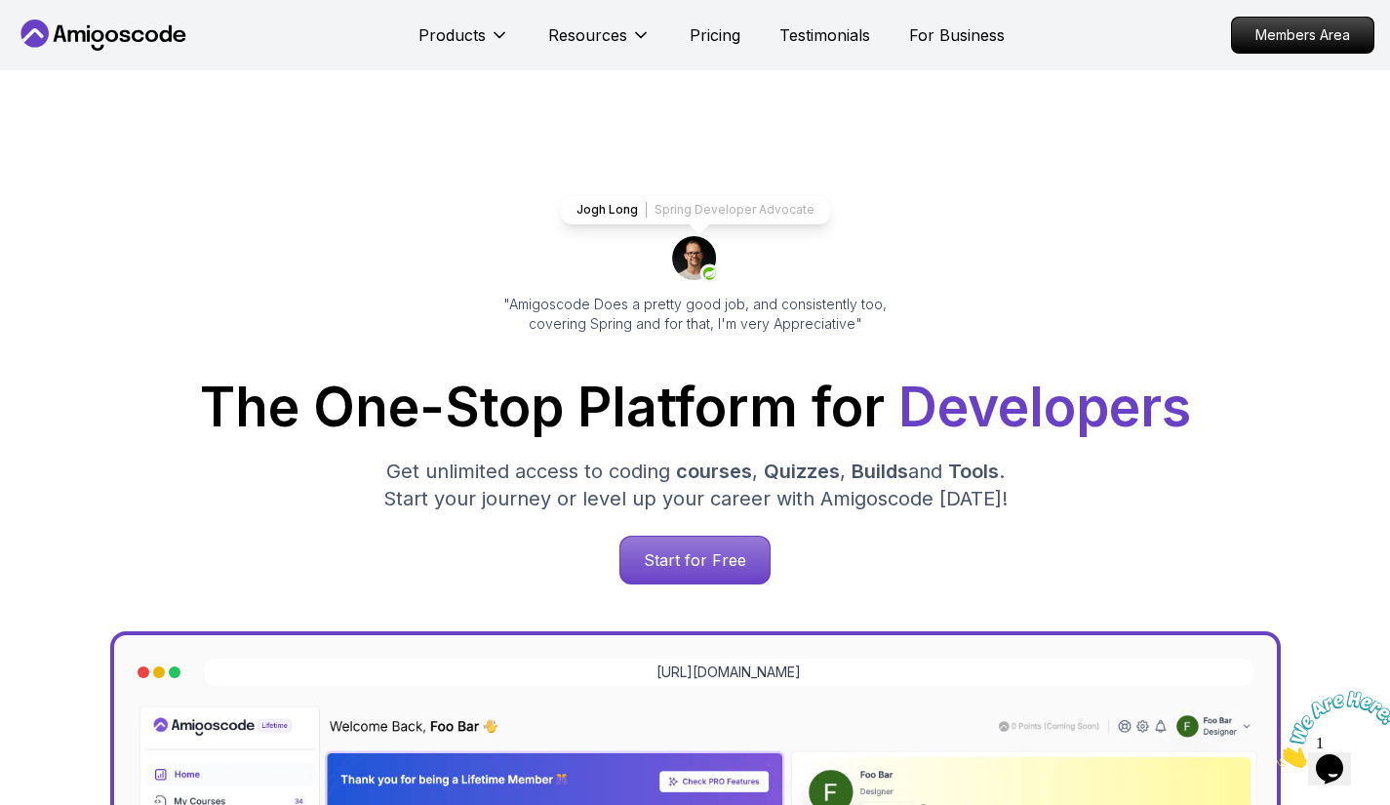
click at [141, 37] on icon at bounding box center [104, 35] width 176 height 31
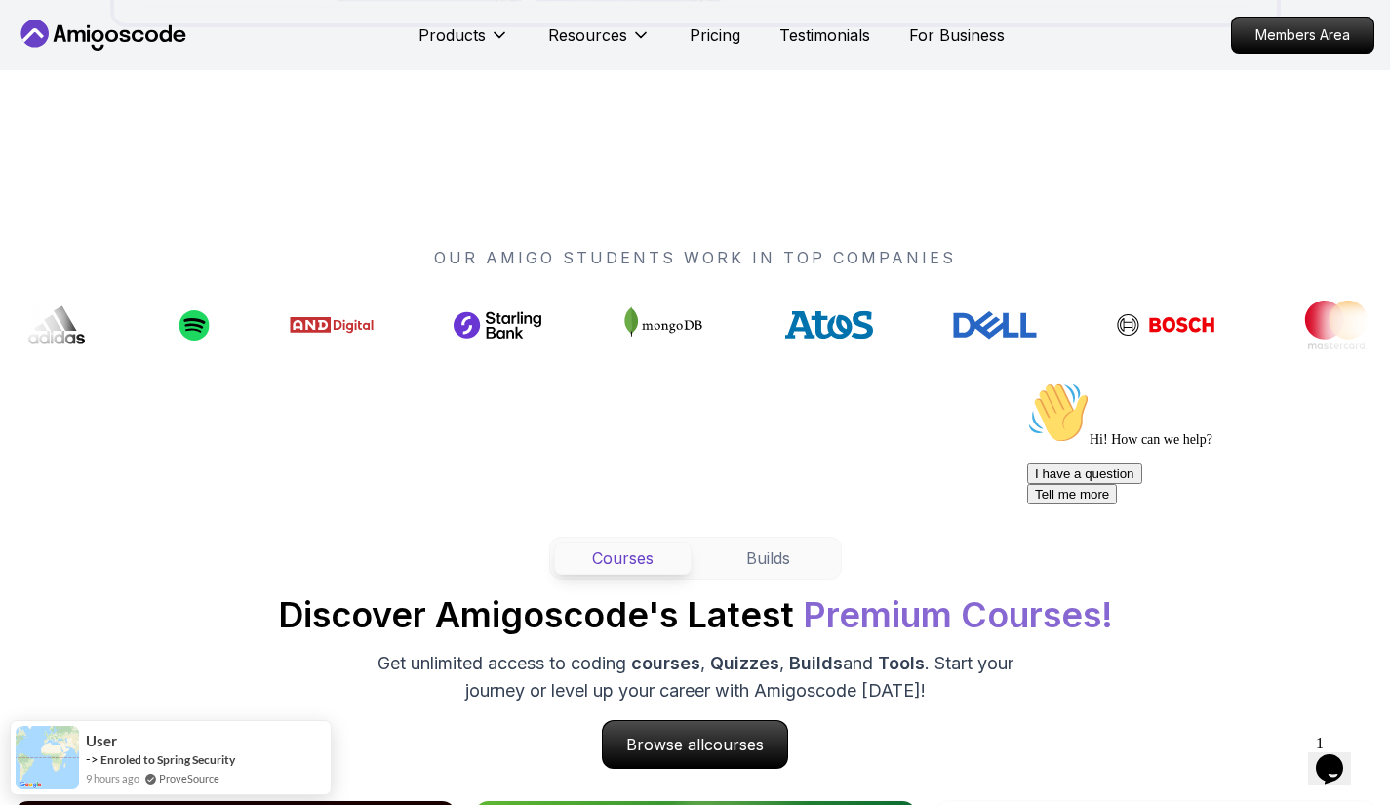
scroll to position [1405, 0]
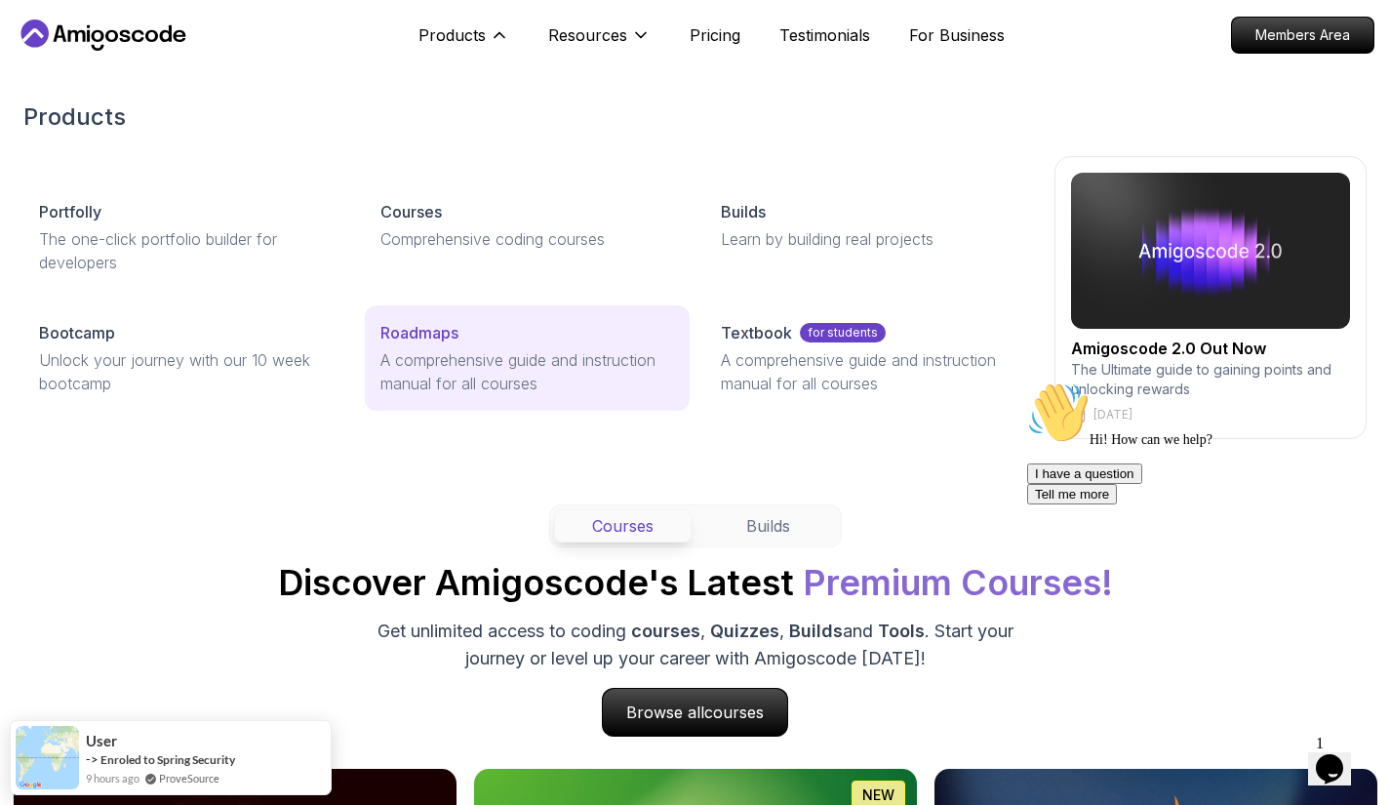
click at [375, 378] on link "Roadmaps A comprehensive guide and instruction manual for all courses" at bounding box center [528, 357] width 326 height 105
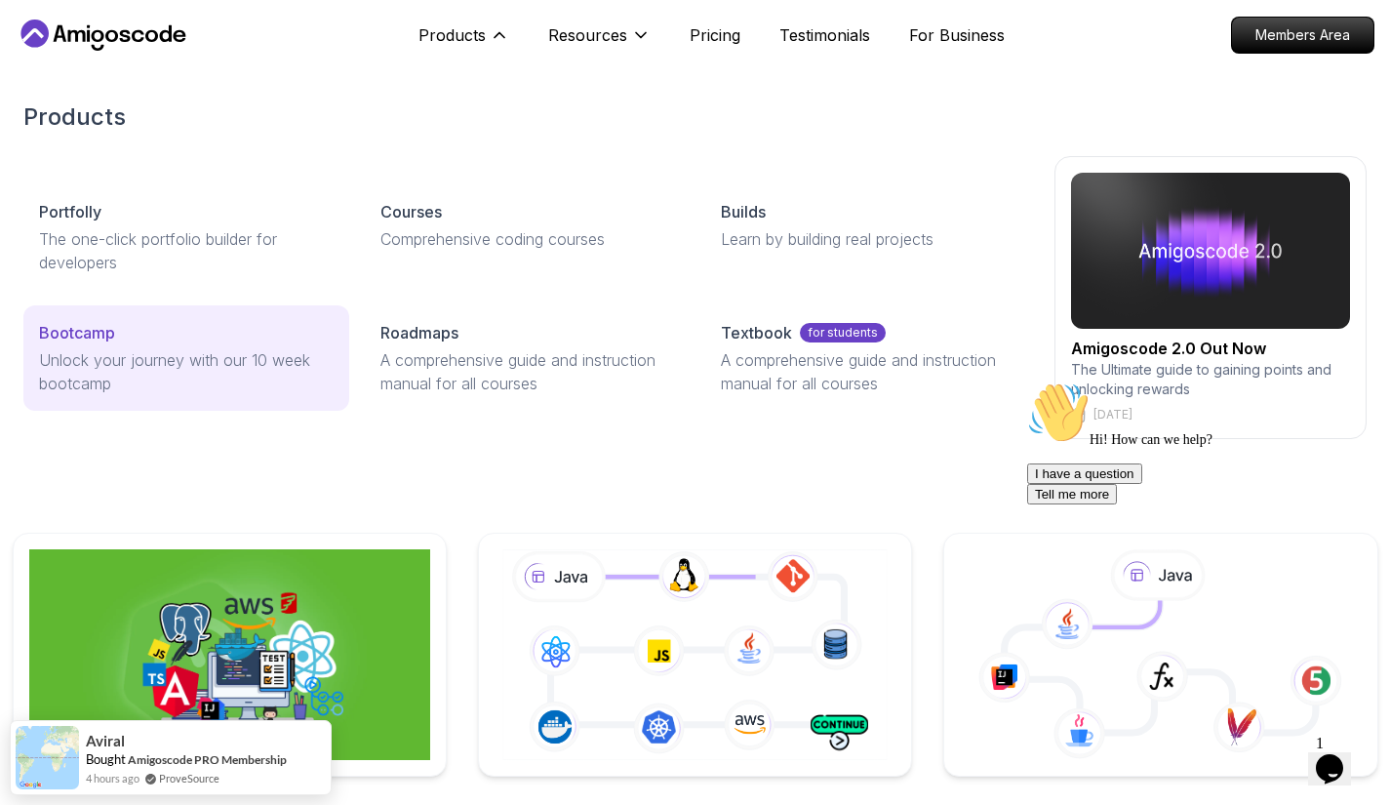
click at [209, 350] on p "Unlock your journey with our 10 week bootcamp" at bounding box center [186, 371] width 295 height 47
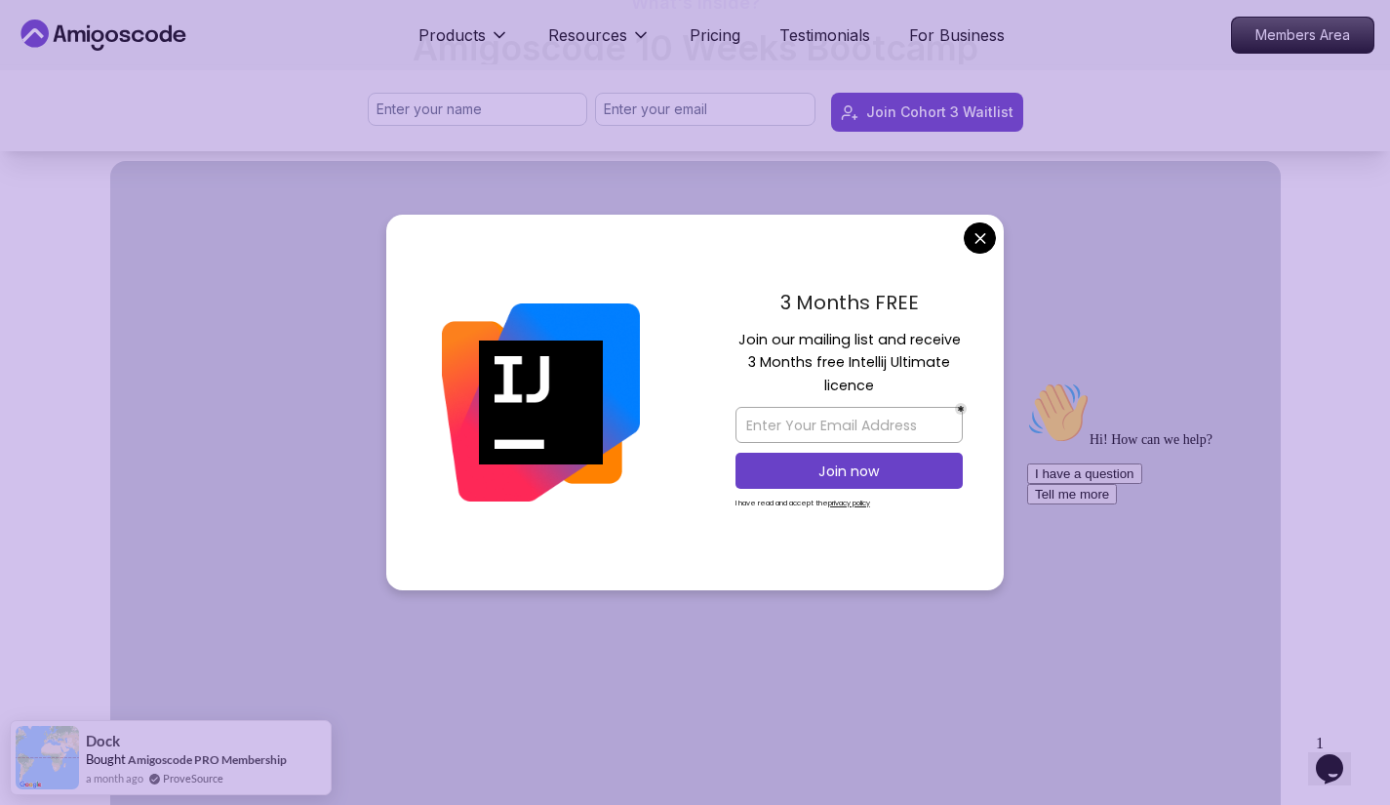
scroll to position [1093, 0]
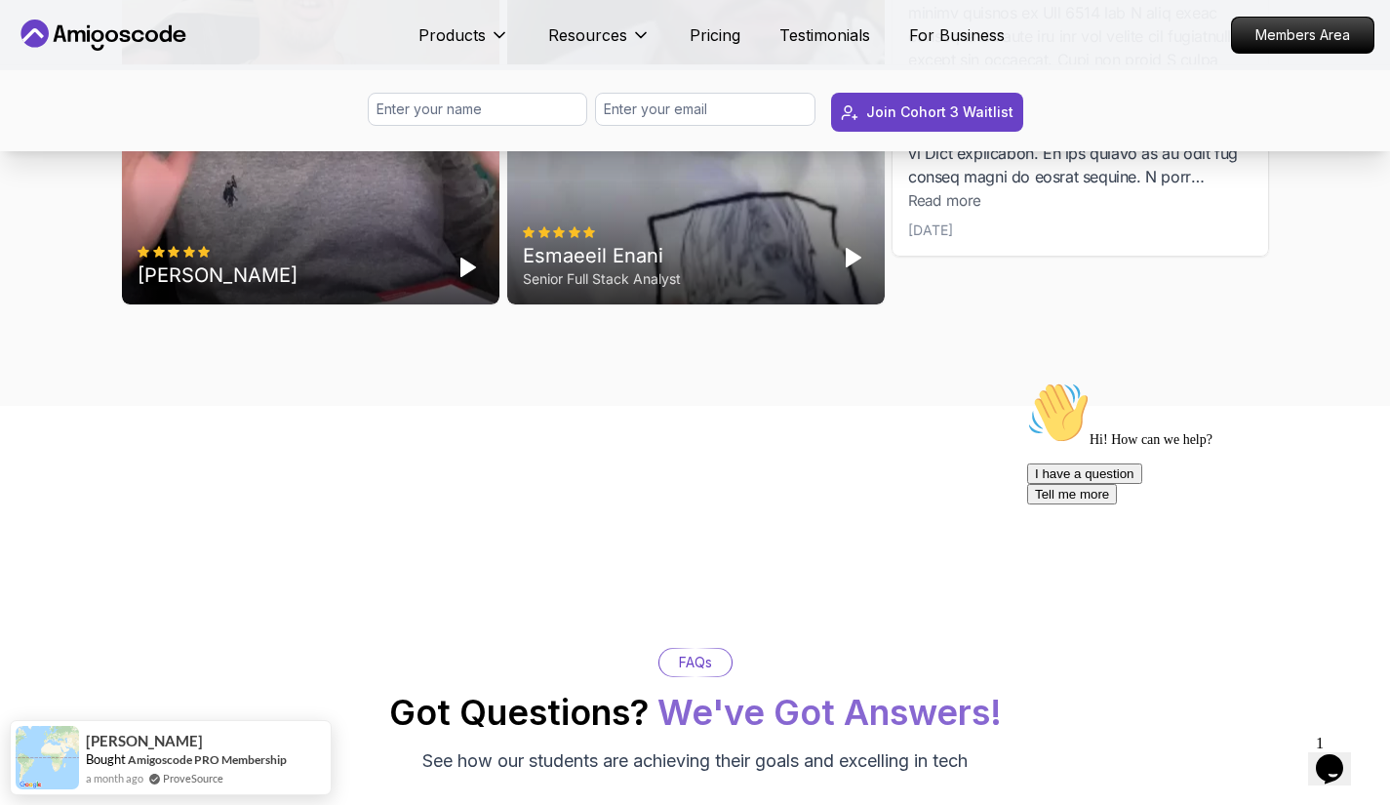
scroll to position [6440, 0]
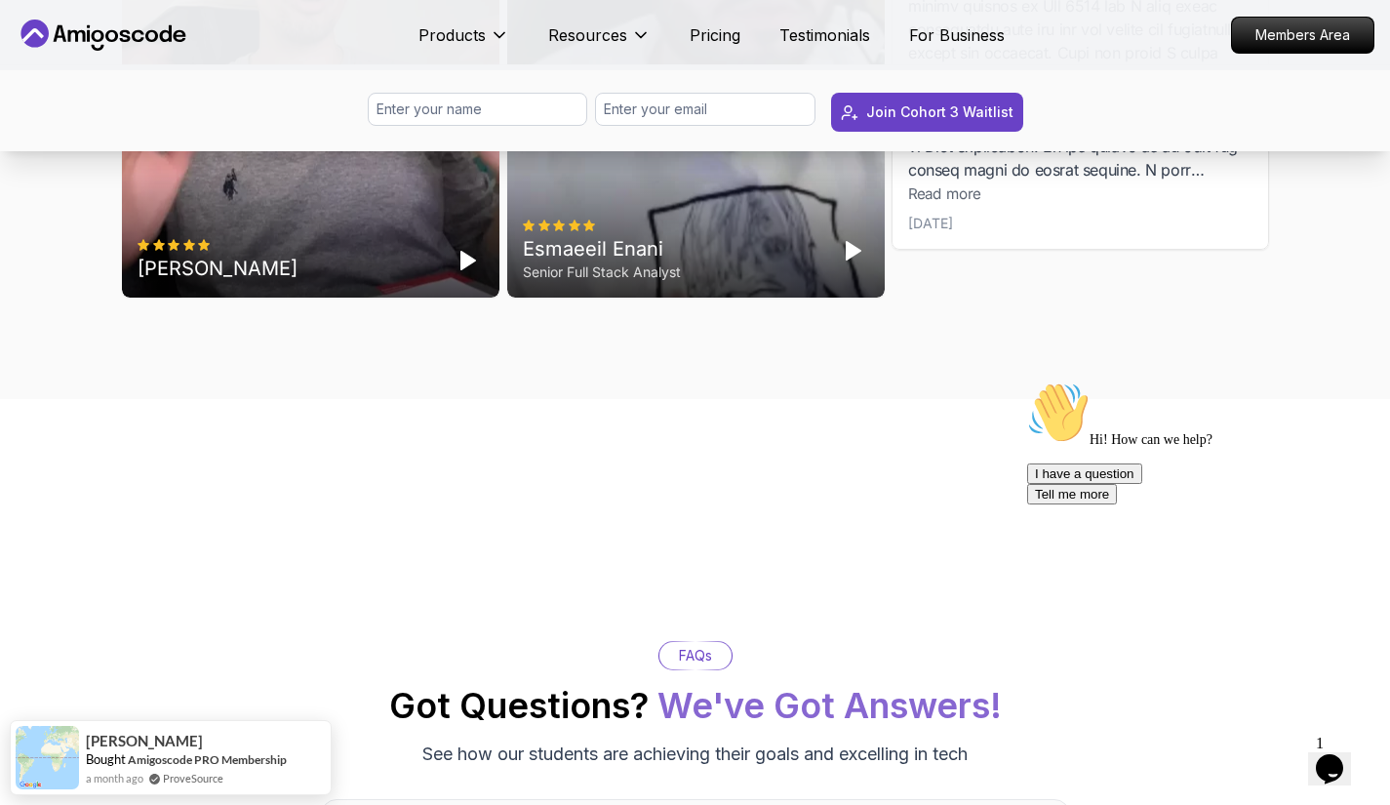
drag, startPoint x: 331, startPoint y: 512, endPoint x: 130, endPoint y: 529, distance: 201.7
copy div "[PERSON_NAME]"
